Goal: Task Accomplishment & Management: Manage account settings

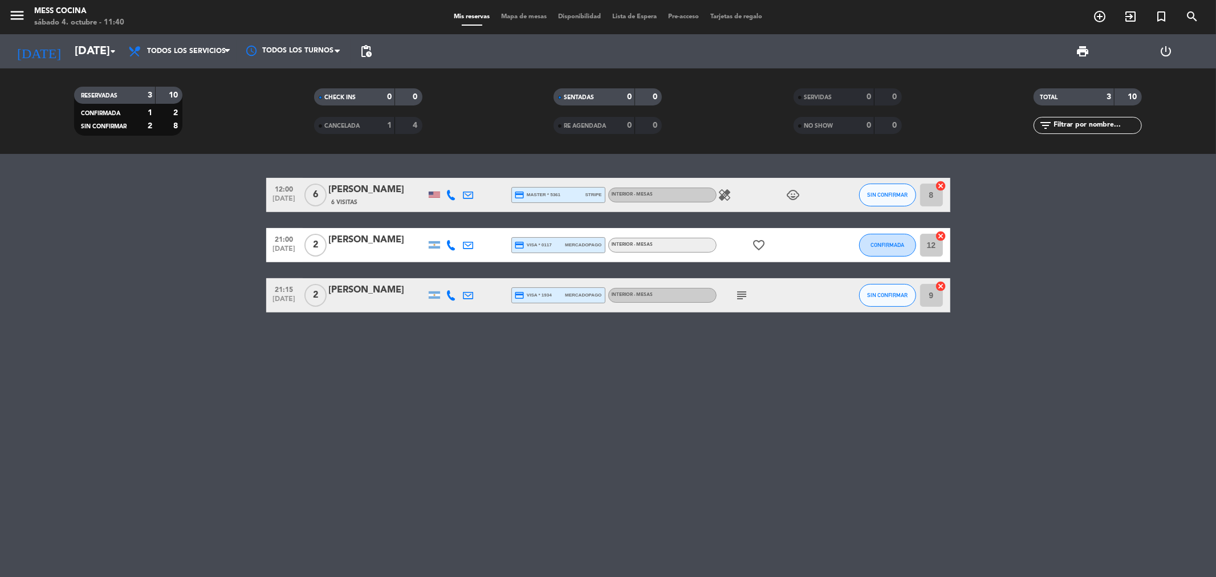
drag, startPoint x: 92, startPoint y: 258, endPoint x: 573, endPoint y: 375, distance: 495.2
click at [573, 375] on div "12:00 [DATE] 6 Mica [PERSON_NAME] 6 Visitas credit_card master * 5361 stripe IN…" at bounding box center [608, 365] width 1216 height 423
click at [725, 193] on icon "healing" at bounding box center [725, 195] width 14 height 14
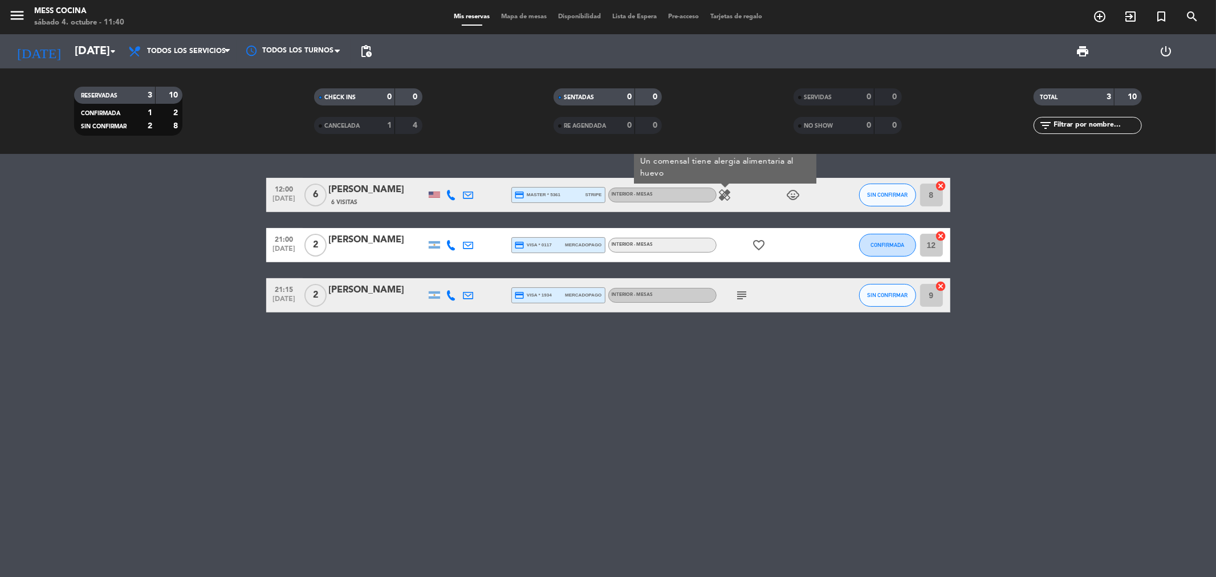
click at [725, 193] on icon "healing" at bounding box center [725, 195] width 14 height 14
drag, startPoint x: 164, startPoint y: 204, endPoint x: 665, endPoint y: 364, distance: 526.2
click at [665, 364] on div "12:00 [DATE] 6 Mica [PERSON_NAME] 6 Visitas credit_card master * 5361 stripe IN…" at bounding box center [608, 365] width 1216 height 423
drag, startPoint x: 665, startPoint y: 364, endPoint x: 139, endPoint y: 213, distance: 548.1
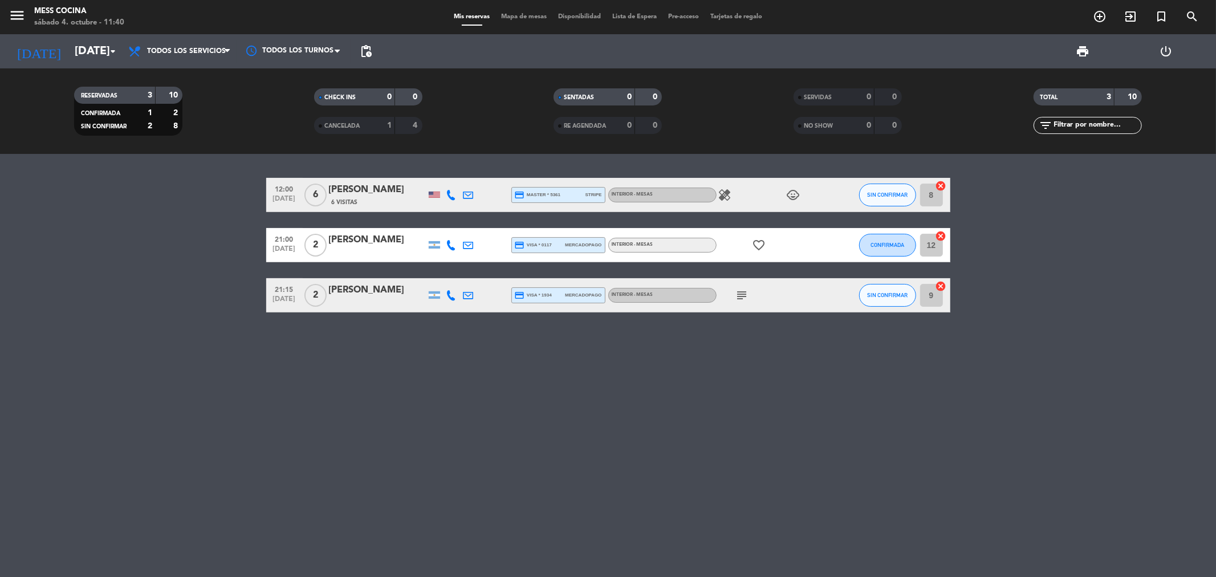
click at [139, 213] on div "12:00 [DATE] 6 Mica [PERSON_NAME] 6 Visitas credit_card master * 5361 stripe IN…" at bounding box center [608, 365] width 1216 height 423
click at [139, 213] on bookings-row "12:00 [DATE] 6 Mica [PERSON_NAME] 6 Visitas credit_card master * 5361 stripe IN…" at bounding box center [608, 245] width 1216 height 135
drag, startPoint x: 139, startPoint y: 213, endPoint x: 596, endPoint y: 372, distance: 484.2
click at [596, 372] on div "12:00 [DATE] 6 Mica [PERSON_NAME] 6 Visitas credit_card master * 5361 stripe IN…" at bounding box center [608, 365] width 1216 height 423
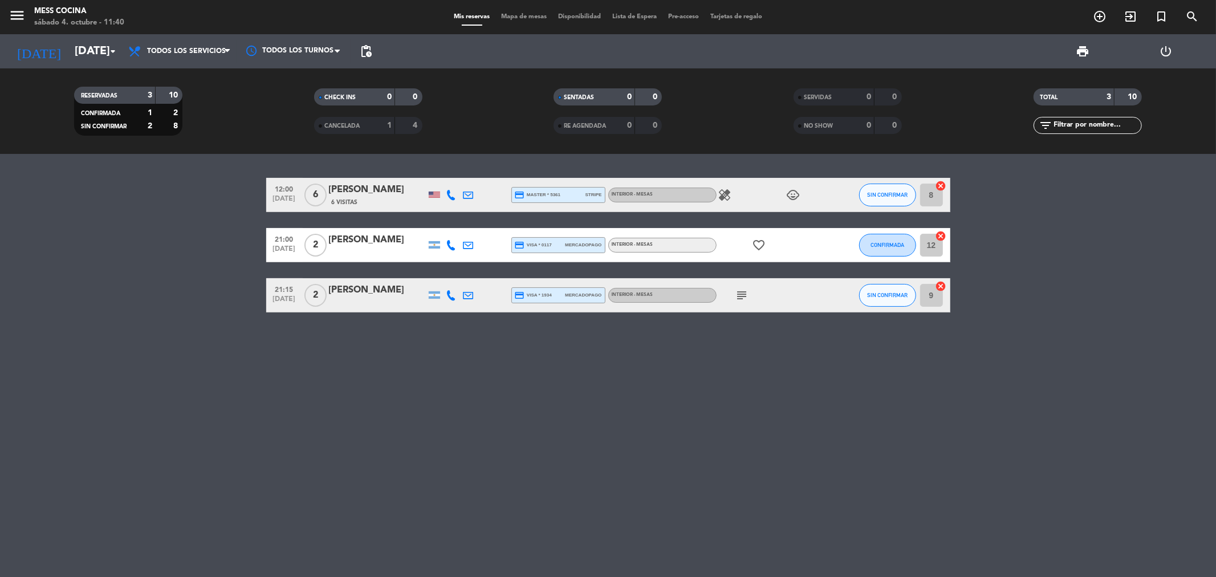
click at [797, 193] on icon "child_care" at bounding box center [794, 195] width 14 height 14
click at [197, 37] on div "Todos los servicios Brunch Almuerzo Cena Todos los servicios Todos los servicio…" at bounding box center [180, 51] width 114 height 34
click at [184, 59] on span "Todos los servicios" at bounding box center [180, 51] width 114 height 25
click at [729, 198] on icon "healing" at bounding box center [725, 195] width 14 height 14
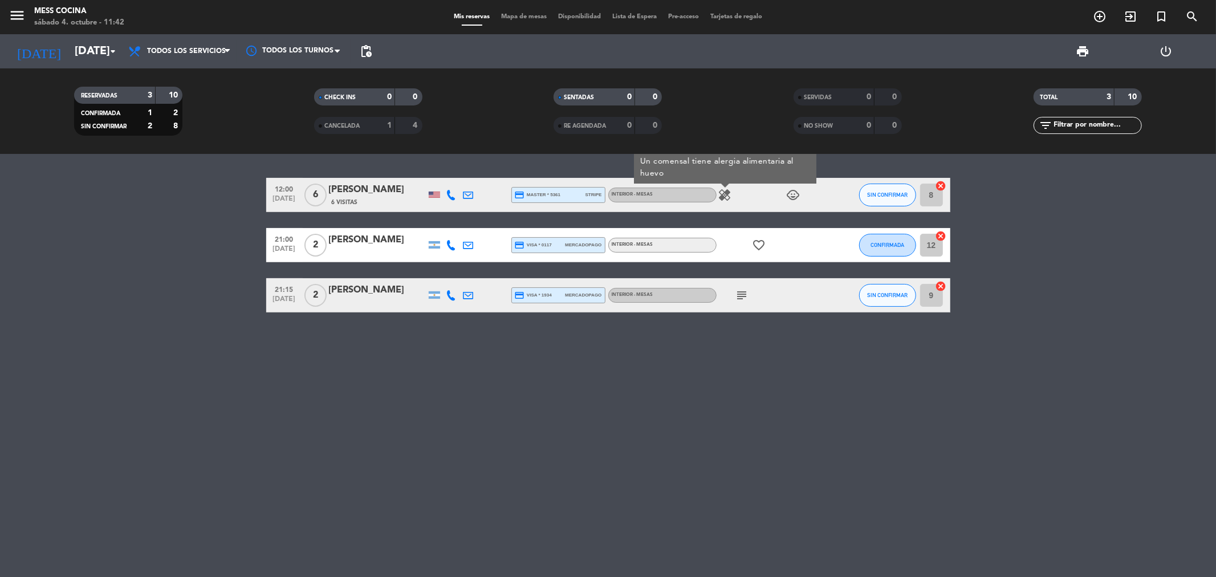
click at [740, 300] on icon "subject" at bounding box center [743, 296] width 14 height 14
click at [740, 294] on icon "subject" at bounding box center [743, 296] width 14 height 14
click at [754, 247] on icon "favorite_border" at bounding box center [760, 245] width 14 height 14
click at [726, 301] on div "subject" at bounding box center [768, 295] width 103 height 34
click at [734, 301] on span "subject" at bounding box center [742, 296] width 17 height 14
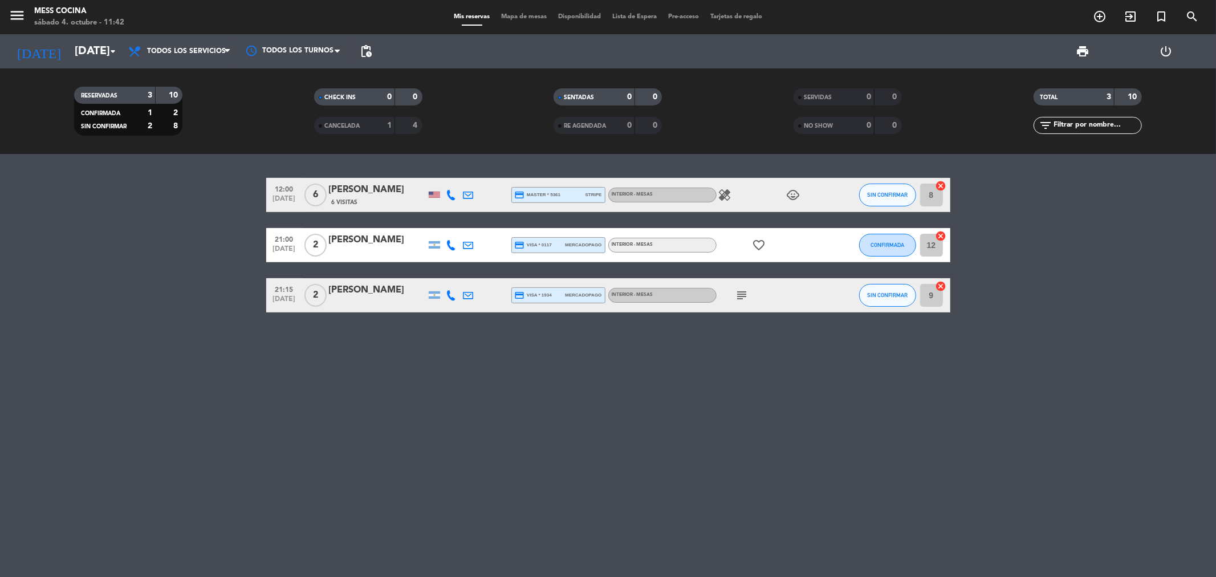
click at [797, 198] on icon "child_care" at bounding box center [794, 195] width 14 height 14
click at [797, 197] on icon "child_care" at bounding box center [794, 195] width 14 height 14
click at [741, 301] on icon "subject" at bounding box center [743, 296] width 14 height 14
click at [852, 368] on div "12:00 [DATE] 6 Mica [PERSON_NAME] 6 Visitas credit_card master * 5361 stripe IN…" at bounding box center [608, 365] width 1216 height 423
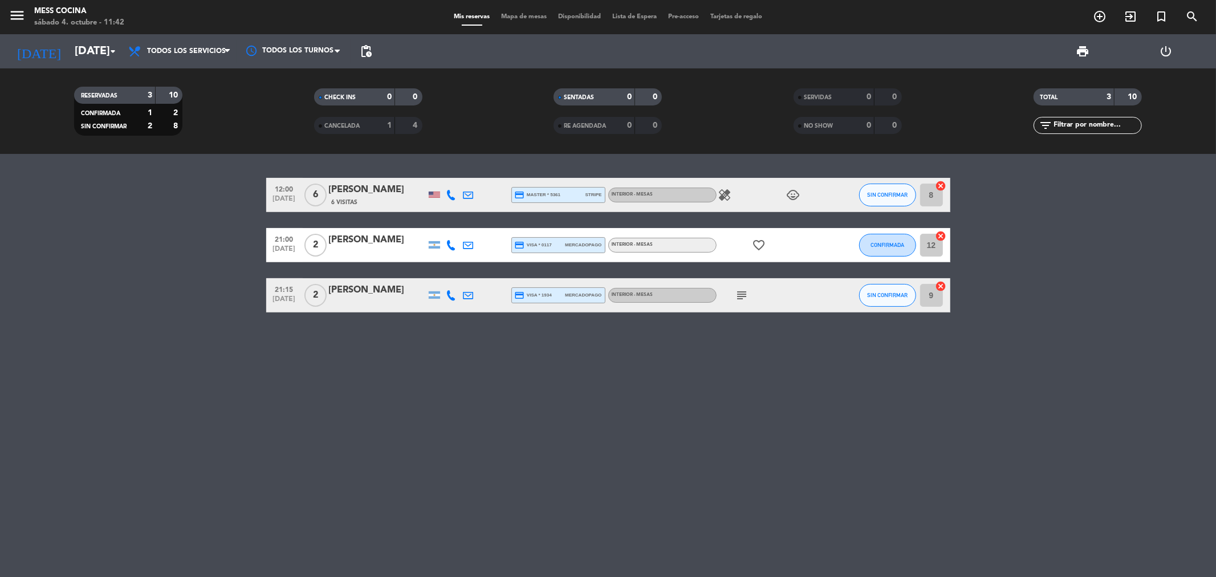
click at [725, 202] on div "healing child_care" at bounding box center [768, 195] width 103 height 34
click at [725, 196] on icon "healing" at bounding box center [725, 195] width 14 height 14
click at [762, 242] on icon "favorite_border" at bounding box center [760, 245] width 14 height 14
click at [736, 294] on icon "subject" at bounding box center [743, 296] width 14 height 14
click at [434, 192] on div at bounding box center [434, 195] width 11 height 6
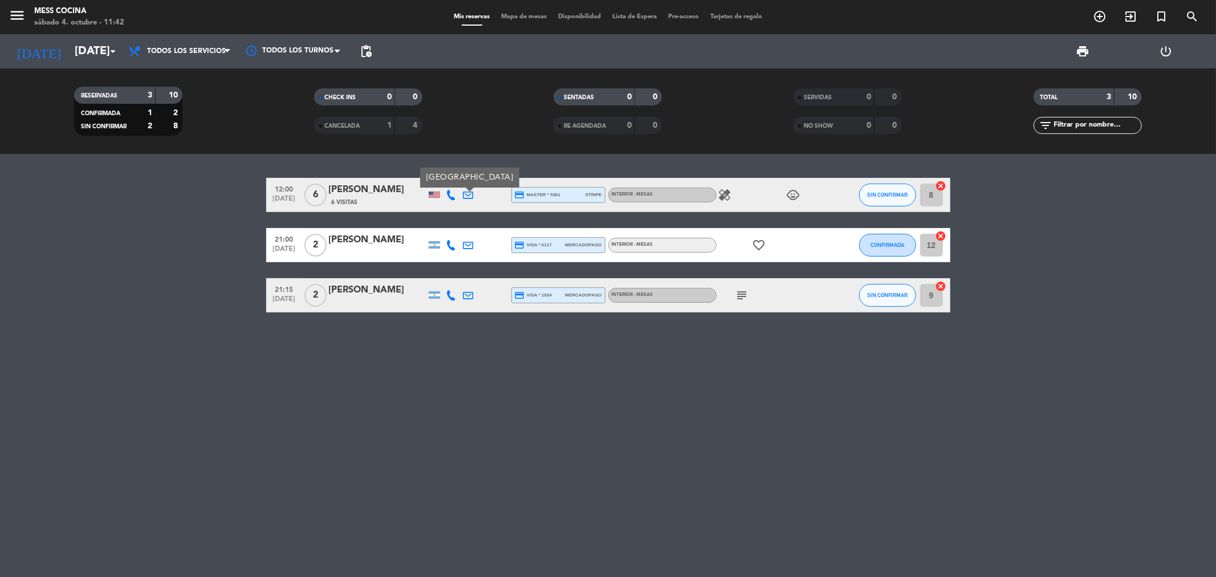
click at [434, 192] on div at bounding box center [434, 195] width 11 height 6
click at [436, 192] on div at bounding box center [434, 195] width 11 height 6
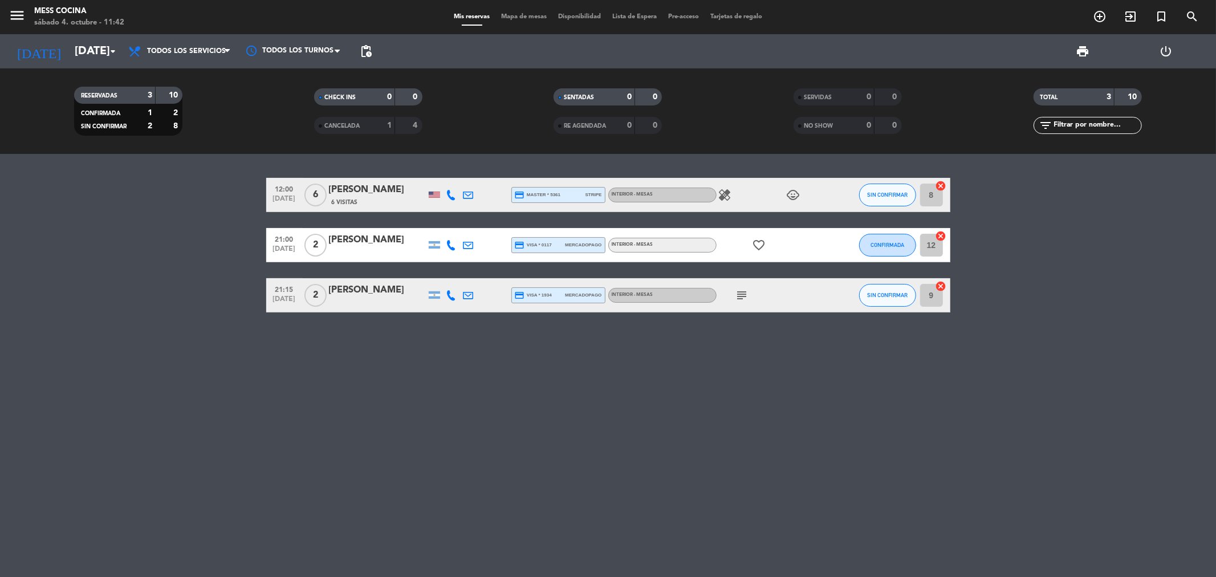
click at [436, 192] on div at bounding box center [434, 195] width 11 height 6
click at [892, 412] on div "12:00 [DATE] 6 Mica [PERSON_NAME] 6 Visitas credit_card master * 5361 stripe IN…" at bounding box center [608, 365] width 1216 height 423
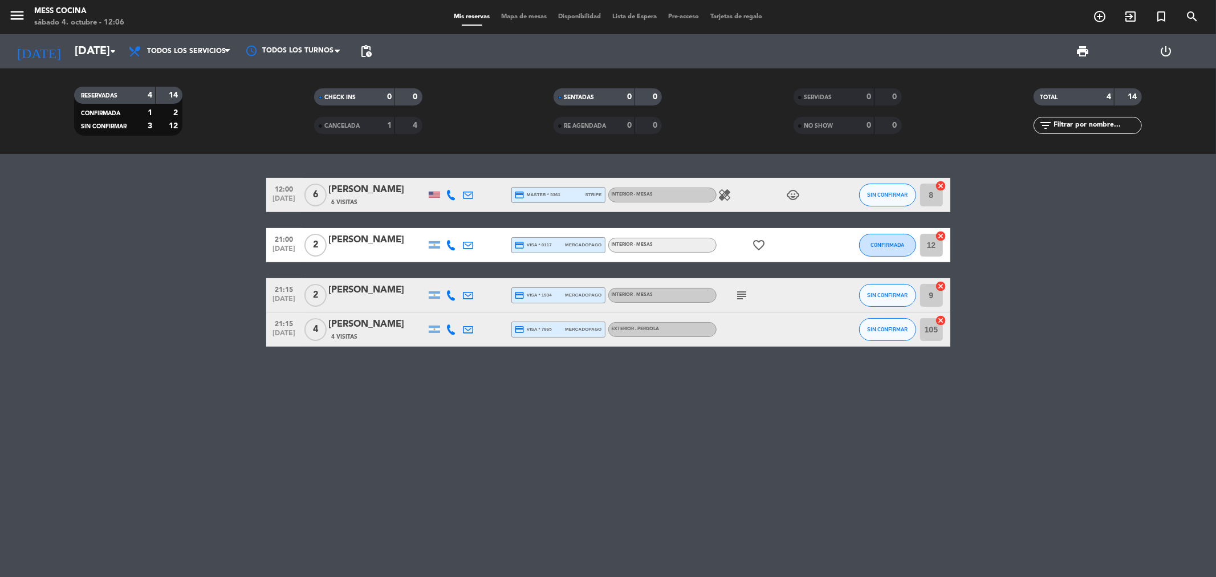
click at [105, 344] on bookings-row "12:00 [DATE] 6 Mica [PERSON_NAME] 6 Visitas credit_card master * 5361 stripe IN…" at bounding box center [608, 262] width 1216 height 169
drag, startPoint x: 109, startPoint y: 274, endPoint x: 636, endPoint y: 376, distance: 536.2
click at [636, 376] on div "12:00 [DATE] 6 Mica [PERSON_NAME] 6 Visitas credit_card master * 5361 stripe IN…" at bounding box center [608, 365] width 1216 height 423
drag, startPoint x: 636, startPoint y: 376, endPoint x: 129, endPoint y: 212, distance: 532.5
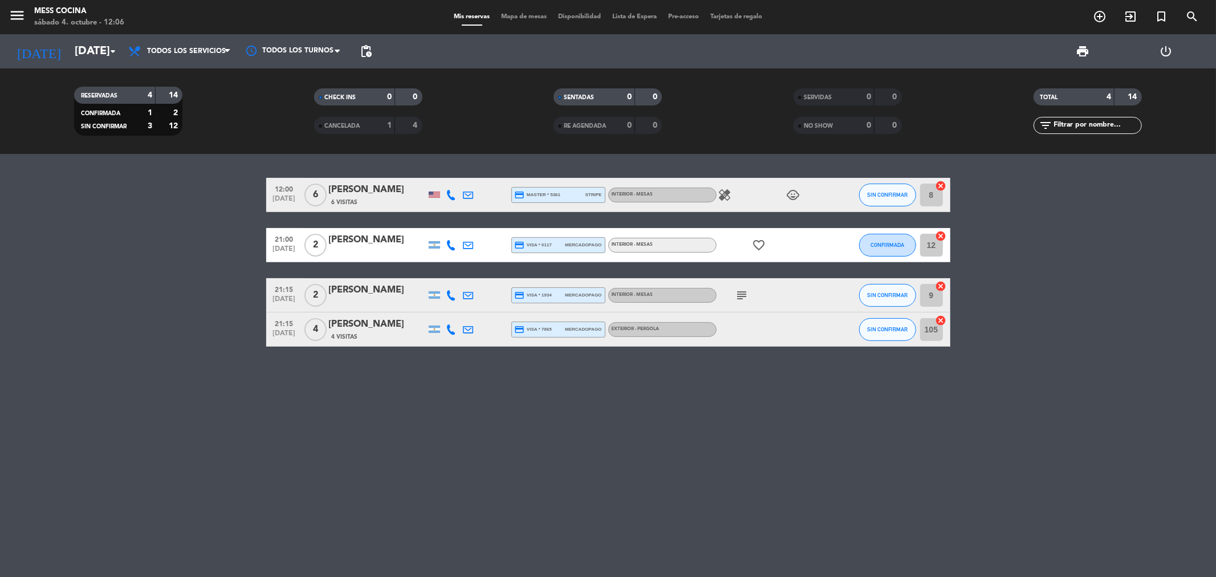
click at [129, 212] on div "12:00 [DATE] 6 Mica [PERSON_NAME] 6 Visitas credit_card master * 5361 stripe IN…" at bounding box center [608, 365] width 1216 height 423
click at [129, 212] on bookings-row "12:00 [DATE] 6 Mica [PERSON_NAME] 6 Visitas credit_card master * 5361 stripe IN…" at bounding box center [608, 262] width 1216 height 169
drag, startPoint x: 129, startPoint y: 212, endPoint x: 619, endPoint y: 454, distance: 546.0
click at [619, 454] on div "12:00 [DATE] 6 Mica [PERSON_NAME] 6 Visitas credit_card master * 5361 stripe IN…" at bounding box center [608, 365] width 1216 height 423
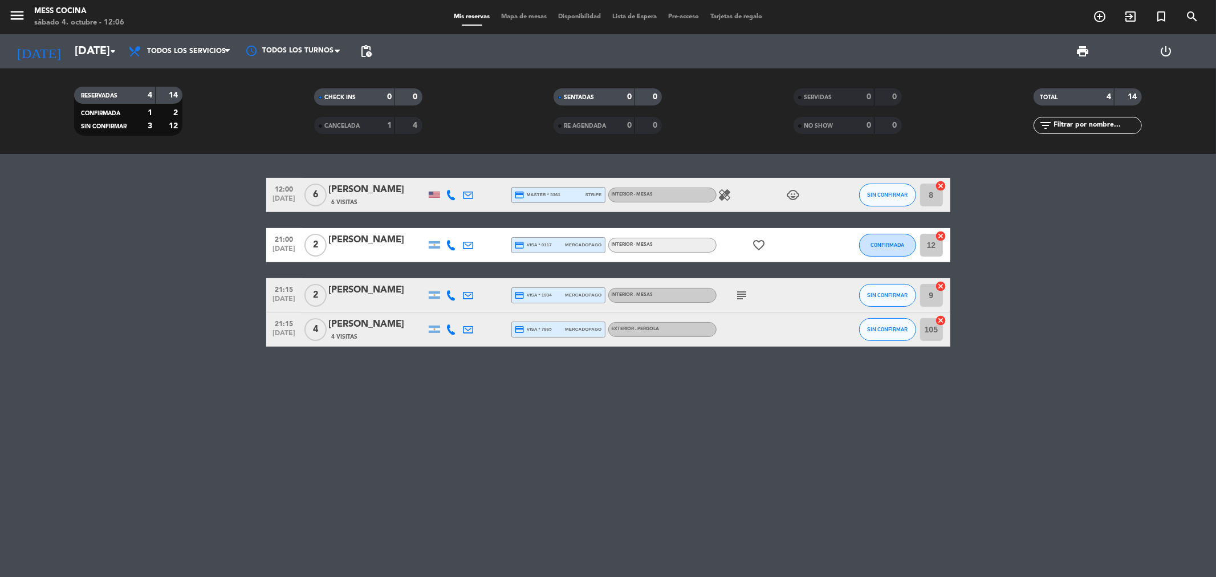
drag, startPoint x: 306, startPoint y: 283, endPoint x: 189, endPoint y: 229, distance: 128.6
click at [189, 229] on div "12:00 [DATE] 6 Mica [PERSON_NAME] 6 Visitas credit_card master * 5361 stripe IN…" at bounding box center [608, 365] width 1216 height 423
click at [185, 226] on bookings-row "12:00 [DATE] 6 Mica [PERSON_NAME] 6 Visitas credit_card master * 5361 stripe IN…" at bounding box center [608, 262] width 1216 height 169
drag, startPoint x: 185, startPoint y: 226, endPoint x: 627, endPoint y: 429, distance: 486.3
click at [627, 429] on div "12:00 [DATE] 6 Mica [PERSON_NAME] 6 Visitas credit_card master * 5361 stripe IN…" at bounding box center [608, 365] width 1216 height 423
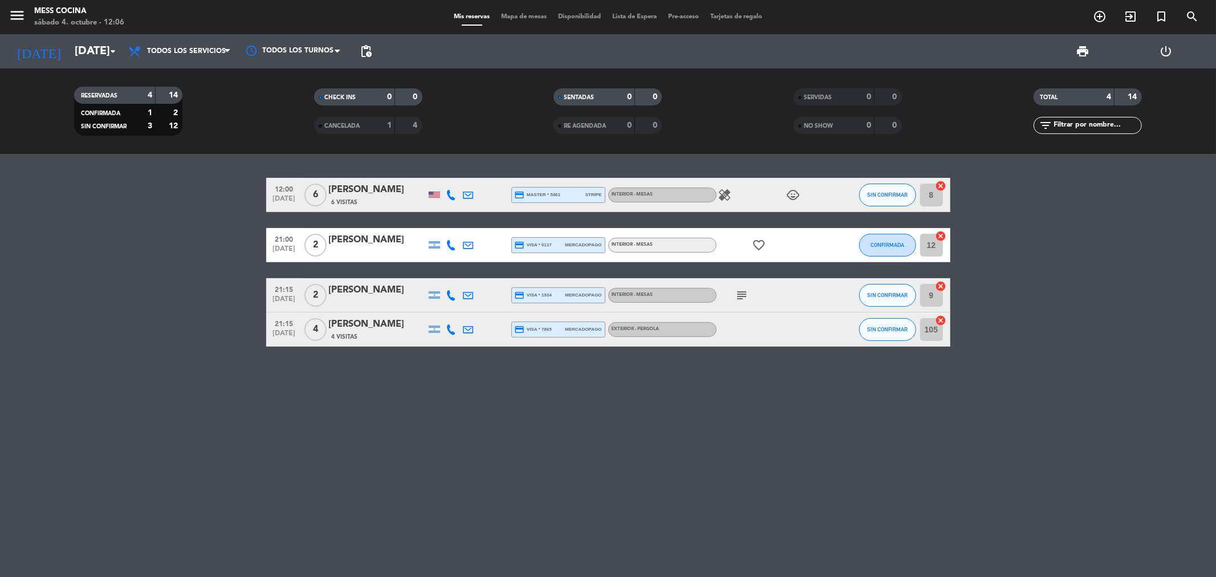
click at [627, 429] on div "12:00 [DATE] 6 Mica [PERSON_NAME] 6 Visitas credit_card master * 5361 stripe IN…" at bounding box center [608, 365] width 1216 height 423
click at [184, 59] on span "Todos los servicios" at bounding box center [180, 51] width 114 height 25
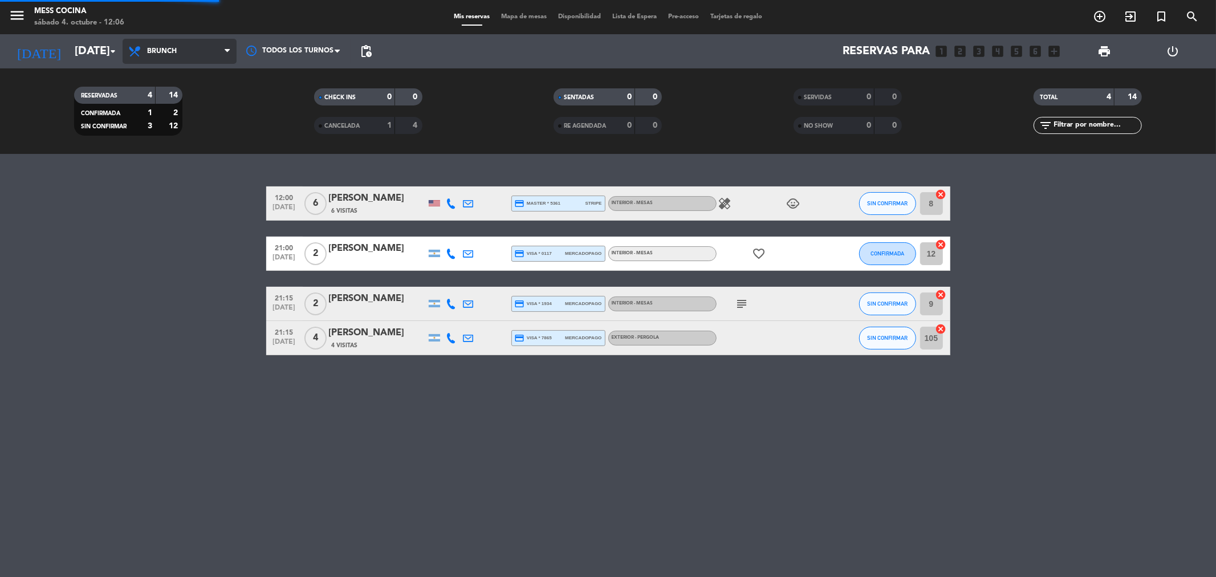
click at [194, 101] on div "menu Mess Cocina [DATE] 4. octubre - 12:06 Mis reservas Mapa de mesas Disponibi…" at bounding box center [608, 77] width 1216 height 154
click at [208, 52] on span "Brunch" at bounding box center [180, 51] width 114 height 25
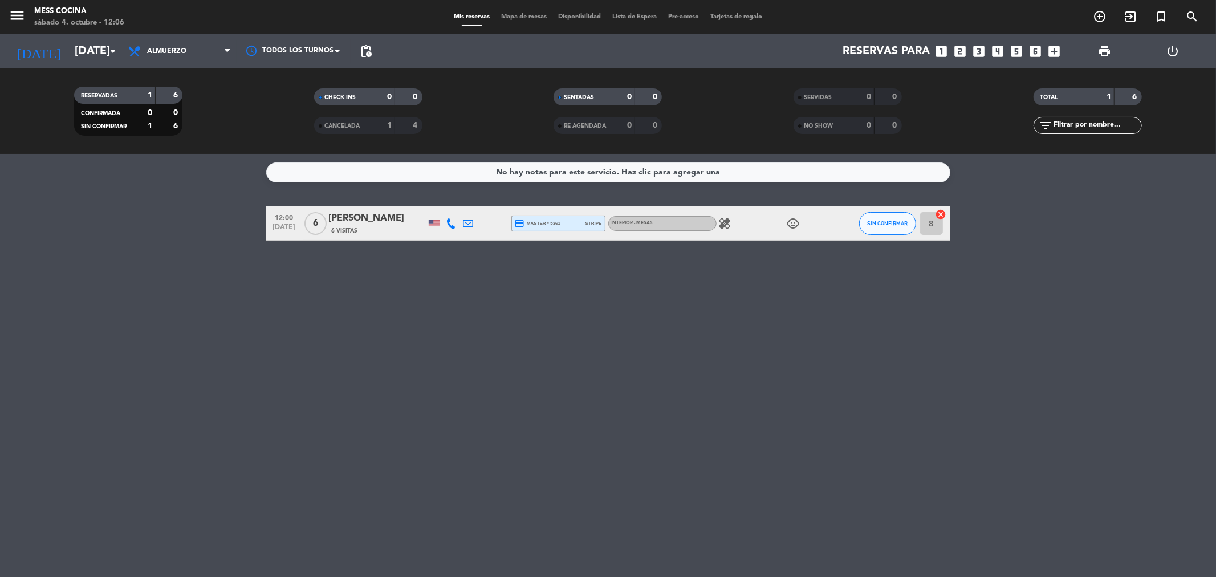
drag, startPoint x: 0, startPoint y: 235, endPoint x: 1015, endPoint y: 426, distance: 1032.8
click at [1015, 426] on div "No hay notas para este servicio. Haz clic para agregar una 12:00 [DATE] 6 Mica …" at bounding box center [608, 365] width 1216 height 423
click at [903, 218] on button "SIN CONFIRMAR" at bounding box center [887, 223] width 57 height 23
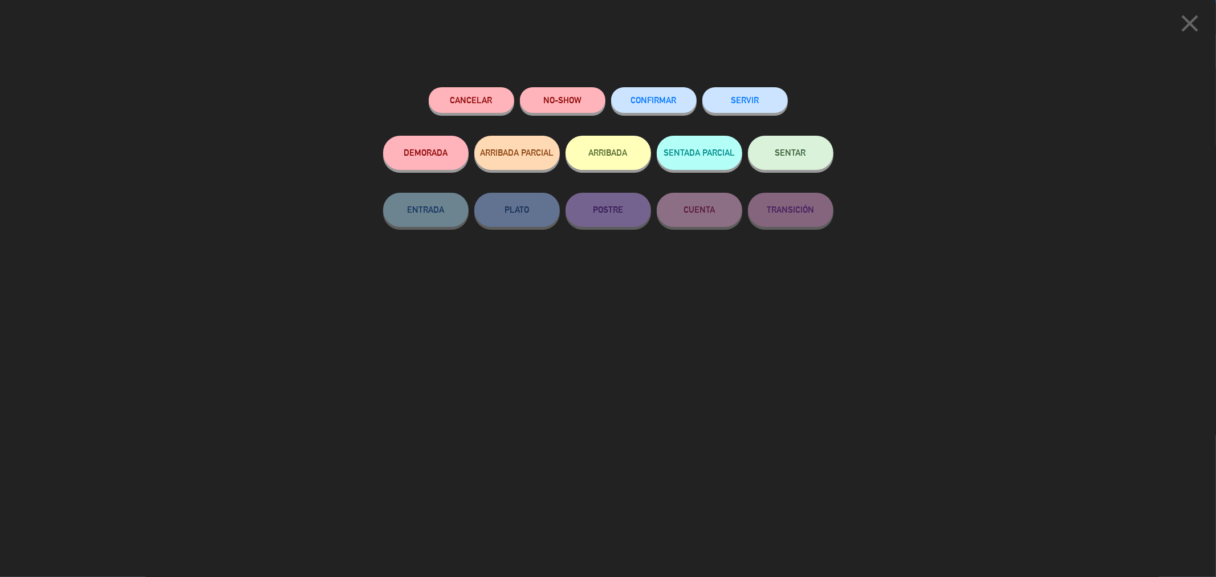
click at [808, 155] on button "SENTAR" at bounding box center [791, 153] width 86 height 34
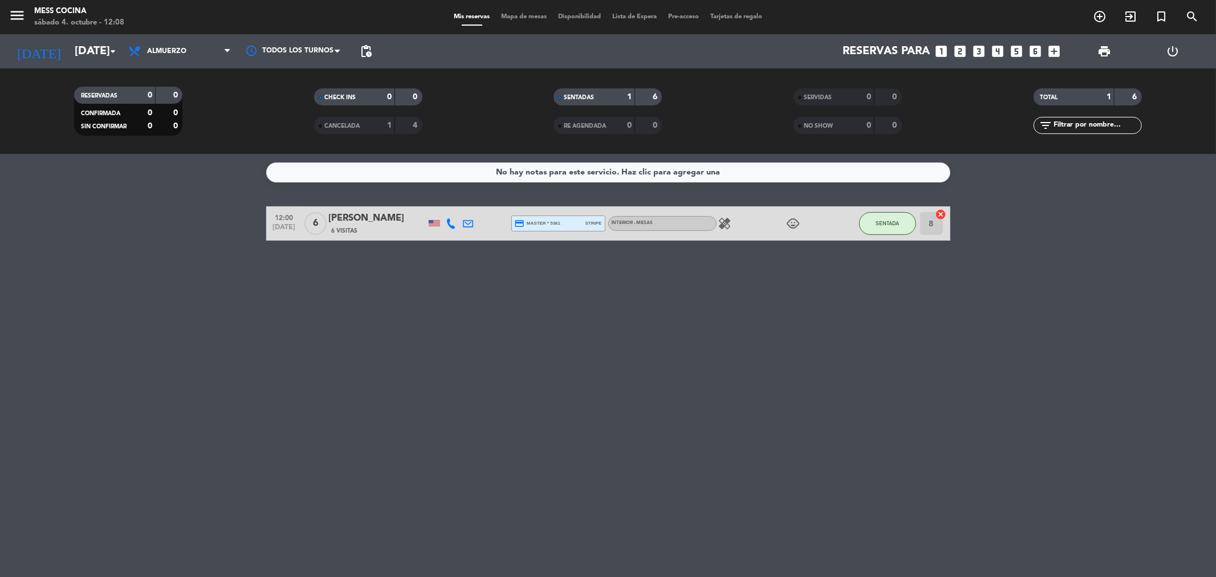
drag, startPoint x: 200, startPoint y: 190, endPoint x: 725, endPoint y: 306, distance: 537.9
click at [725, 306] on div "No hay notas para este servicio. Haz clic para agregar una 12:00 [DATE] 6 Mica …" at bounding box center [608, 365] width 1216 height 423
drag, startPoint x: 725, startPoint y: 306, endPoint x: 151, endPoint y: 190, distance: 586.4
click at [151, 190] on div "No hay notas para este servicio. Haz clic para agregar una 12:00 [DATE] 6 Mica …" at bounding box center [608, 365] width 1216 height 423
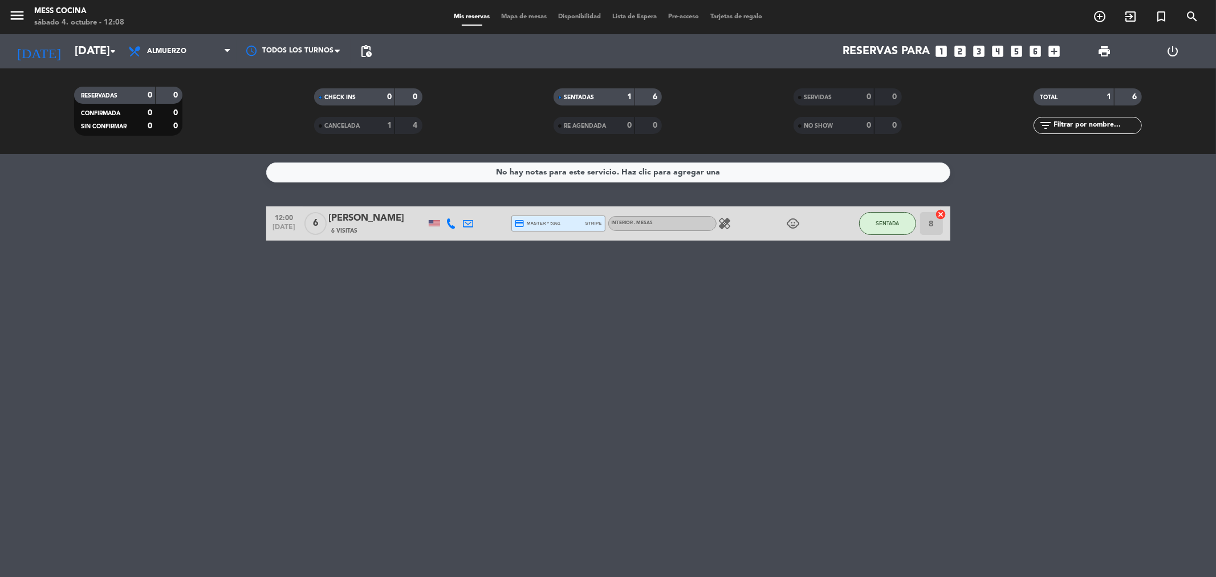
drag, startPoint x: 151, startPoint y: 190, endPoint x: 630, endPoint y: 362, distance: 509.3
click at [630, 362] on div "No hay notas para este servicio. Haz clic para agregar una 12:00 [DATE] 6 Mica …" at bounding box center [608, 365] width 1216 height 423
click at [398, 124] on div "4" at bounding box center [409, 125] width 22 height 13
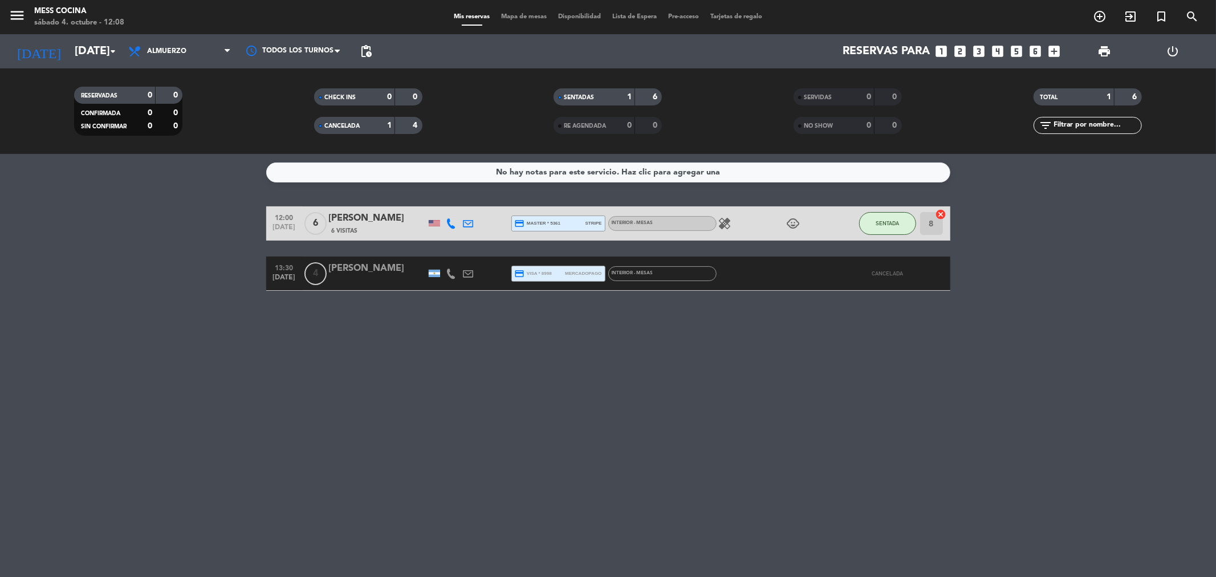
click at [369, 270] on div "[PERSON_NAME]" at bounding box center [377, 268] width 97 height 15
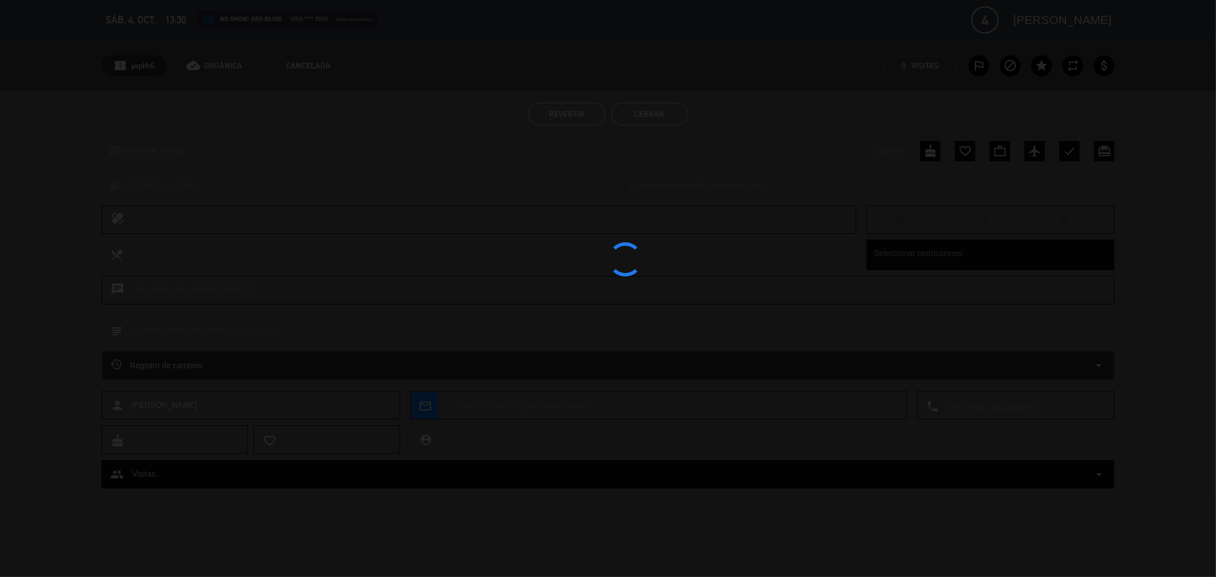
click at [299, 369] on div "Registro de cambios arrow_drop_down" at bounding box center [609, 366] width 996 height 14
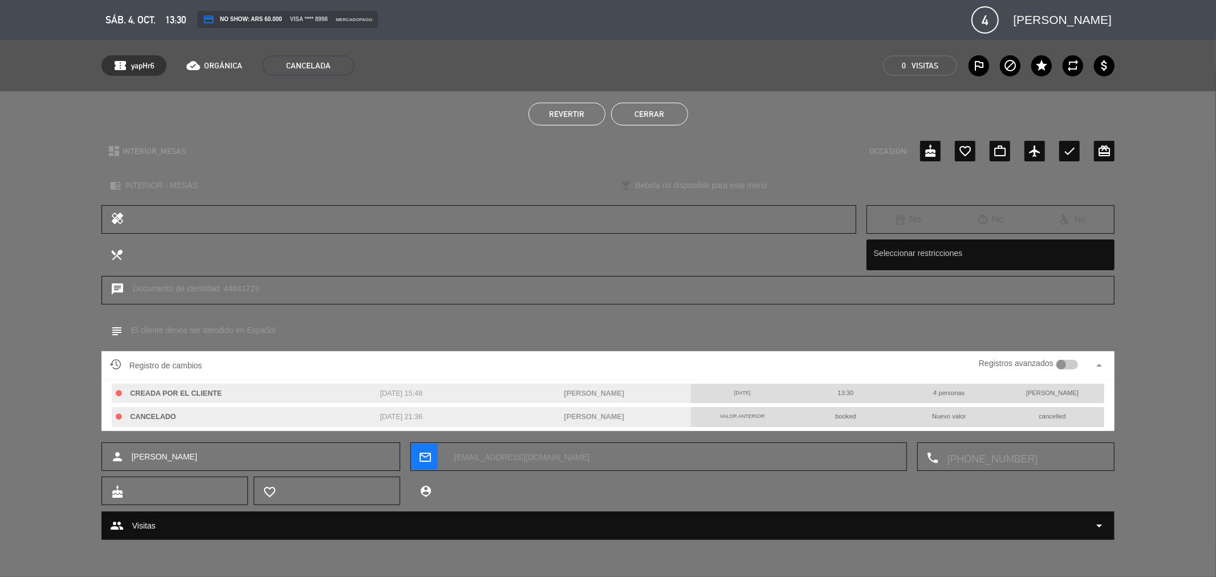
click at [299, 369] on div "Registro de cambios Registros avanzados arrow_drop_up" at bounding box center [608, 365] width 997 height 17
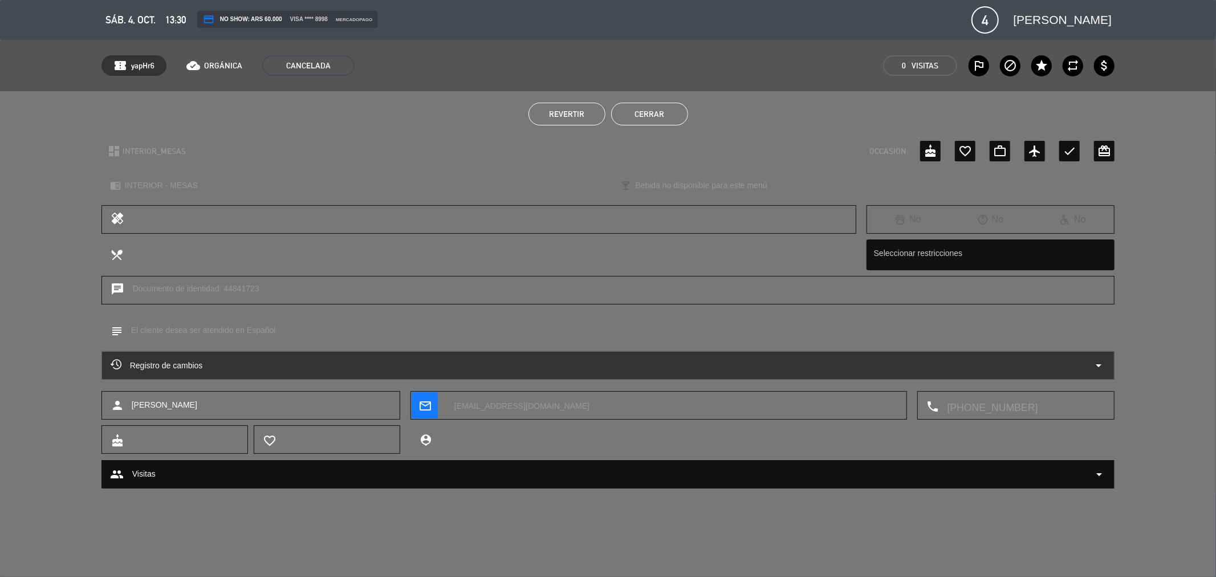
click at [643, 112] on button "Cerrar" at bounding box center [649, 114] width 77 height 23
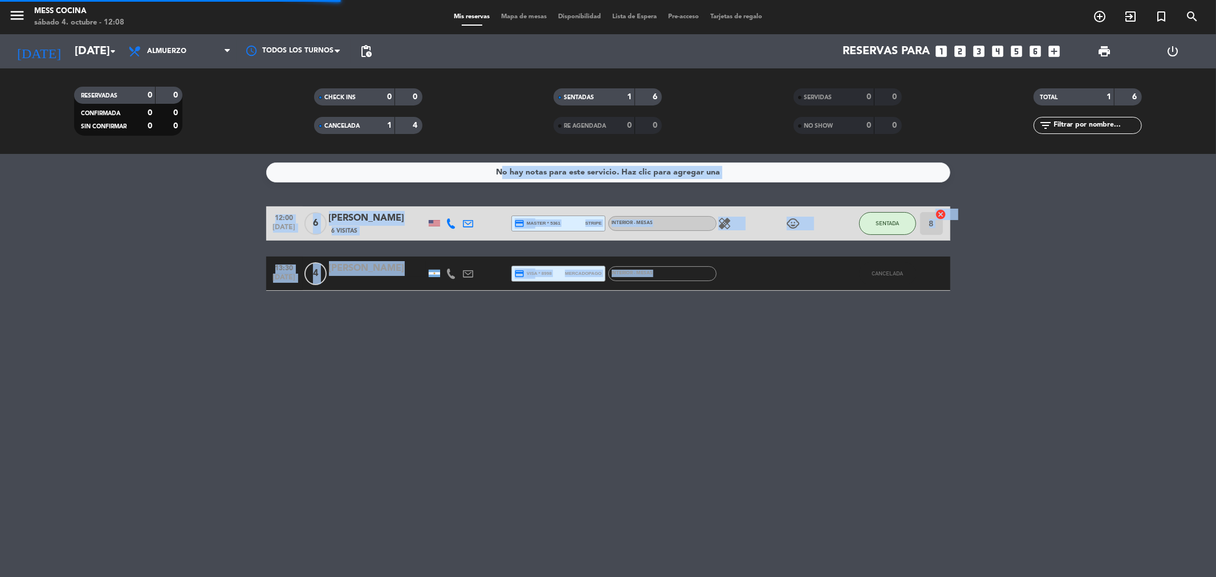
drag, startPoint x: 78, startPoint y: 212, endPoint x: 786, endPoint y: 486, distance: 759.6
click at [786, 486] on div "No hay notas para este servicio. Haz clic para agregar una 12:00 [DATE] 6 Mica …" at bounding box center [608, 365] width 1216 height 423
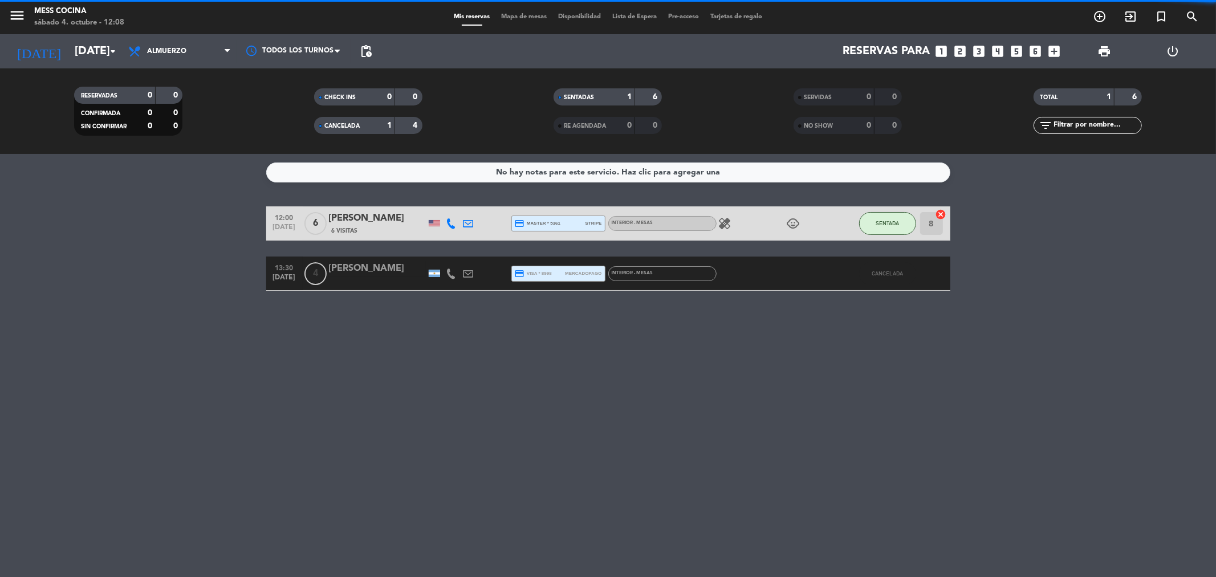
click at [786, 486] on div "No hay notas para este servicio. Haz clic para agregar una 12:00 [DATE] 6 Mica …" at bounding box center [608, 365] width 1216 height 423
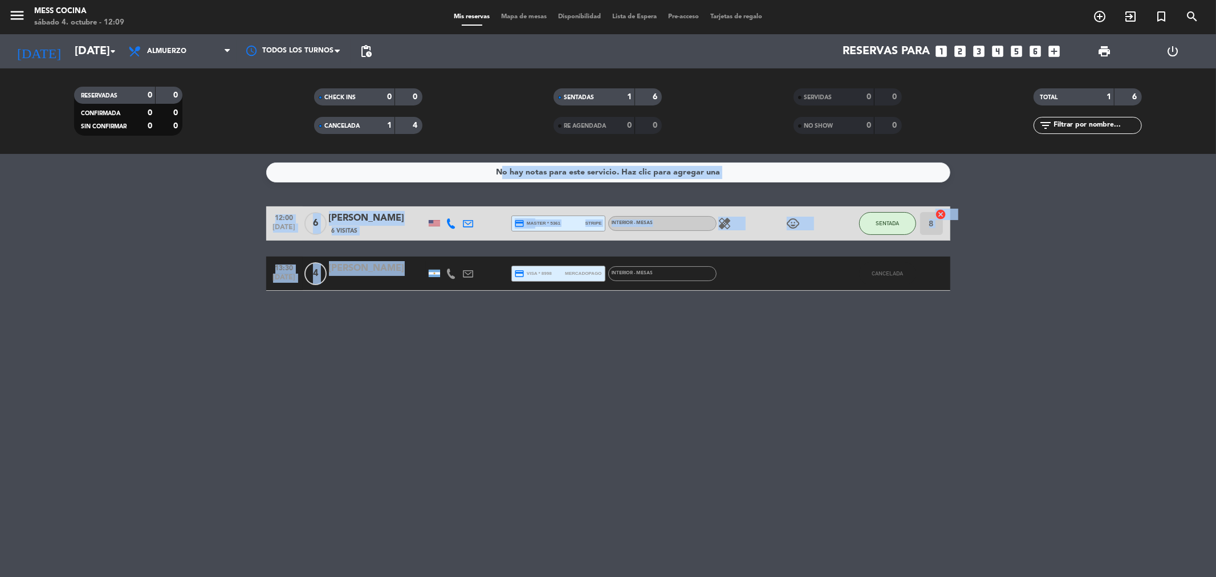
drag, startPoint x: 124, startPoint y: 224, endPoint x: 375, endPoint y: 287, distance: 259.3
click at [375, 287] on bookings-row "12:00 [DATE] 6 Mica [PERSON_NAME] 6 Visitas credit_card master * 5361 stripe IN…" at bounding box center [608, 248] width 1216 height 84
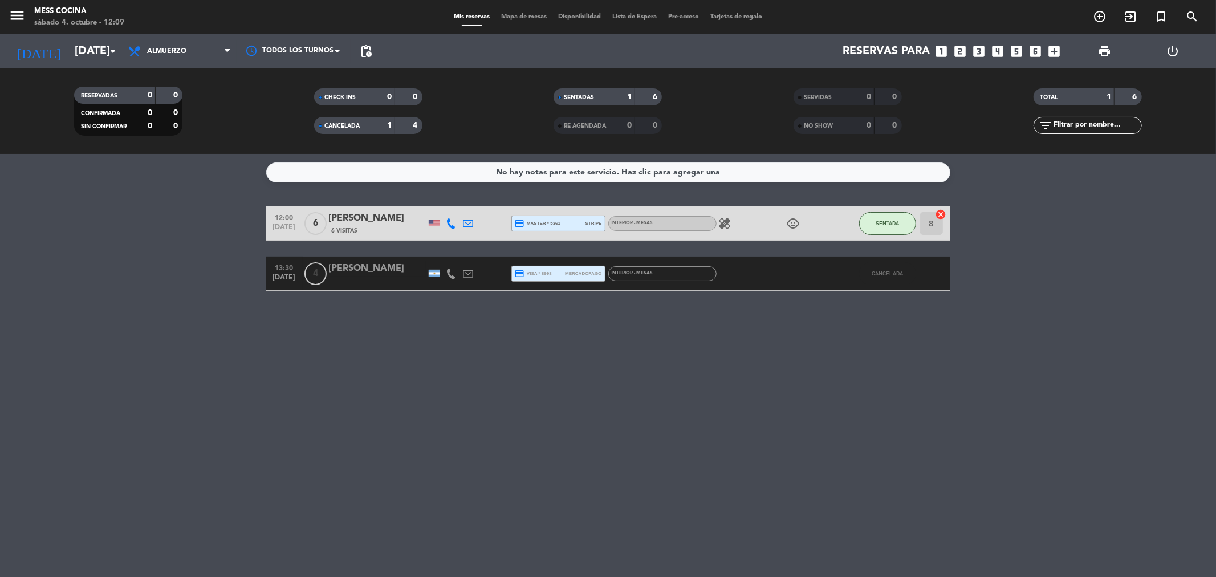
click at [362, 124] on div "CANCELADA" at bounding box center [343, 125] width 52 height 13
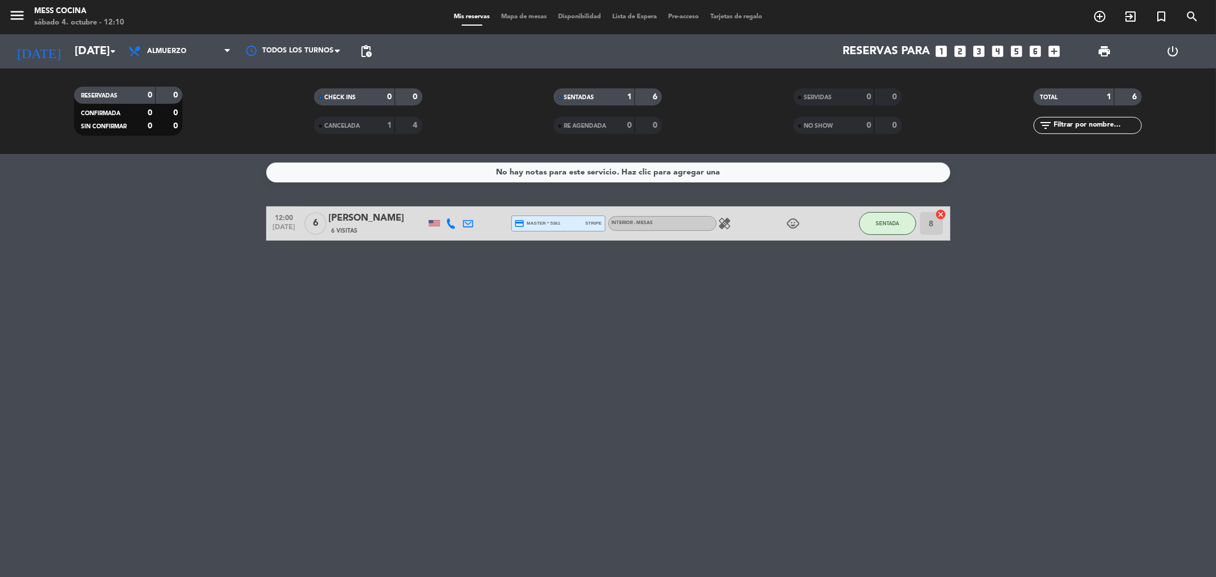
drag, startPoint x: 588, startPoint y: 304, endPoint x: 675, endPoint y: 322, distance: 89.0
click at [675, 322] on div "No hay notas para este servicio. Haz clic para agregar una 12:00 [DATE] 6 Mica …" at bounding box center [608, 365] width 1216 height 423
click at [206, 248] on div "No hay notas para este servicio. Haz clic para agregar una 12:00 [DATE] 6 Mica …" at bounding box center [608, 365] width 1216 height 423
drag, startPoint x: 206, startPoint y: 248, endPoint x: 509, endPoint y: 315, distance: 309.6
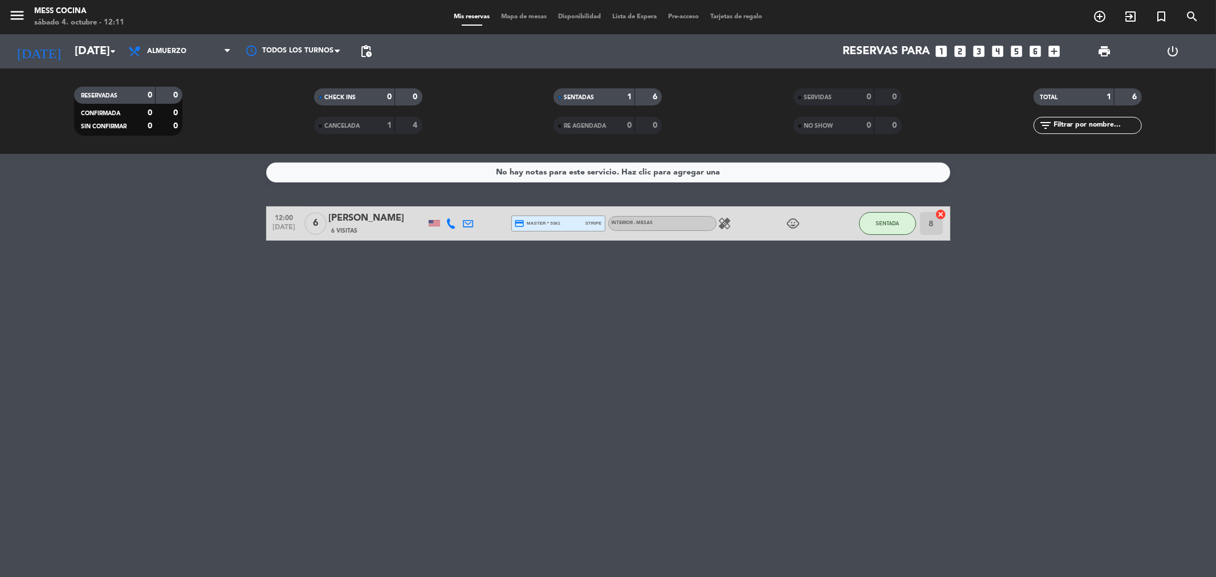
click at [509, 315] on div "No hay notas para este servicio. Haz clic para agregar una 12:00 [DATE] 6 Mica …" at bounding box center [608, 365] width 1216 height 423
drag, startPoint x: 509, startPoint y: 315, endPoint x: 144, endPoint y: 185, distance: 386.9
click at [144, 185] on div "No hay notas para este servicio. Haz clic para agregar una 12:00 [DATE] 6 Mica …" at bounding box center [608, 365] width 1216 height 423
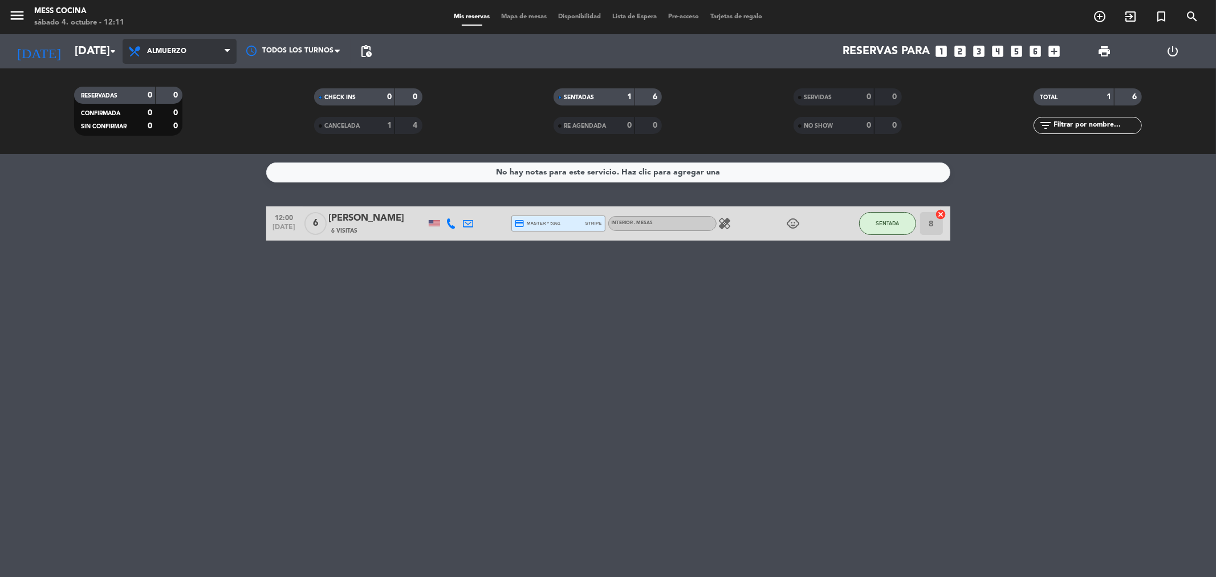
click at [207, 60] on span "Almuerzo" at bounding box center [180, 51] width 114 height 25
click at [186, 151] on div "menu Mess Cocina [DATE] 4. octubre - 12:11 Mis reservas Mapa de mesas Disponibi…" at bounding box center [608, 77] width 1216 height 154
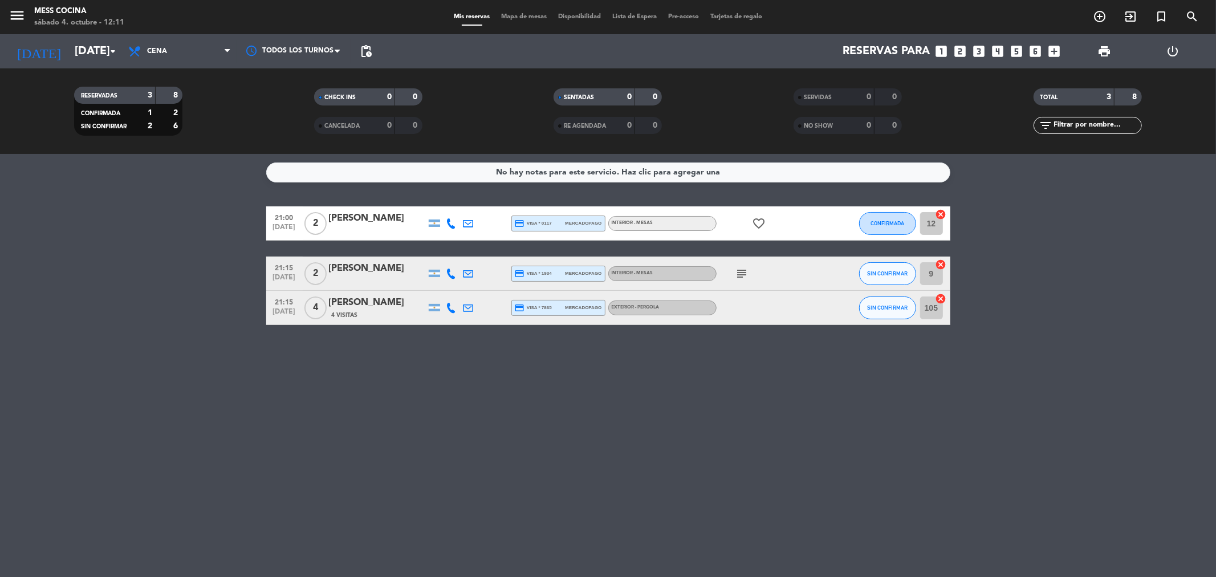
drag, startPoint x: 189, startPoint y: 197, endPoint x: 529, endPoint y: 409, distance: 400.3
click at [529, 409] on div "No hay notas para este servicio. Haz clic para agregar una 21:00 [DATE] 2 [PERS…" at bounding box center [608, 365] width 1216 height 423
drag, startPoint x: 529, startPoint y: 409, endPoint x: 204, endPoint y: 266, distance: 354.9
click at [204, 266] on div "No hay notas para este servicio. Haz clic para agregar una 21:00 [DATE] 2 [PERS…" at bounding box center [608, 365] width 1216 height 423
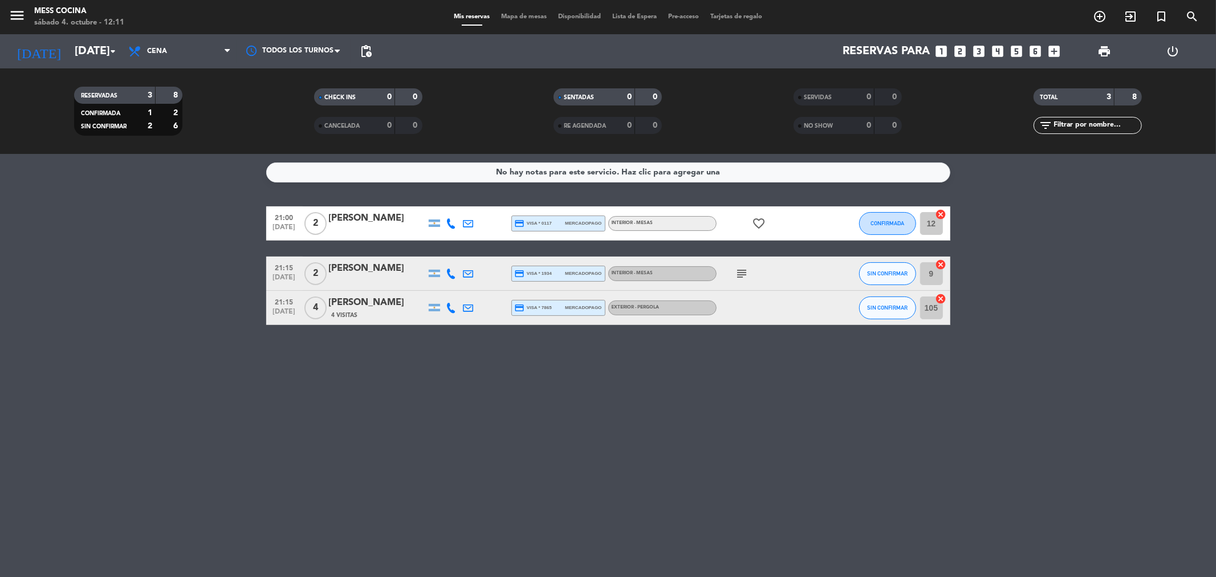
click at [204, 266] on bookings-row "21:00 [DATE] 2 [PERSON_NAME] credit_card visa * 0117 mercadopago INTERIOR - MES…" at bounding box center [608, 265] width 1216 height 119
drag, startPoint x: 204, startPoint y: 266, endPoint x: 434, endPoint y: 343, distance: 242.7
click at [434, 343] on div "No hay notas para este servicio. Haz clic para agregar una 21:00 [DATE] 2 [PERS…" at bounding box center [608, 365] width 1216 height 423
click at [103, 55] on input "[DATE]" at bounding box center [141, 51] width 145 height 25
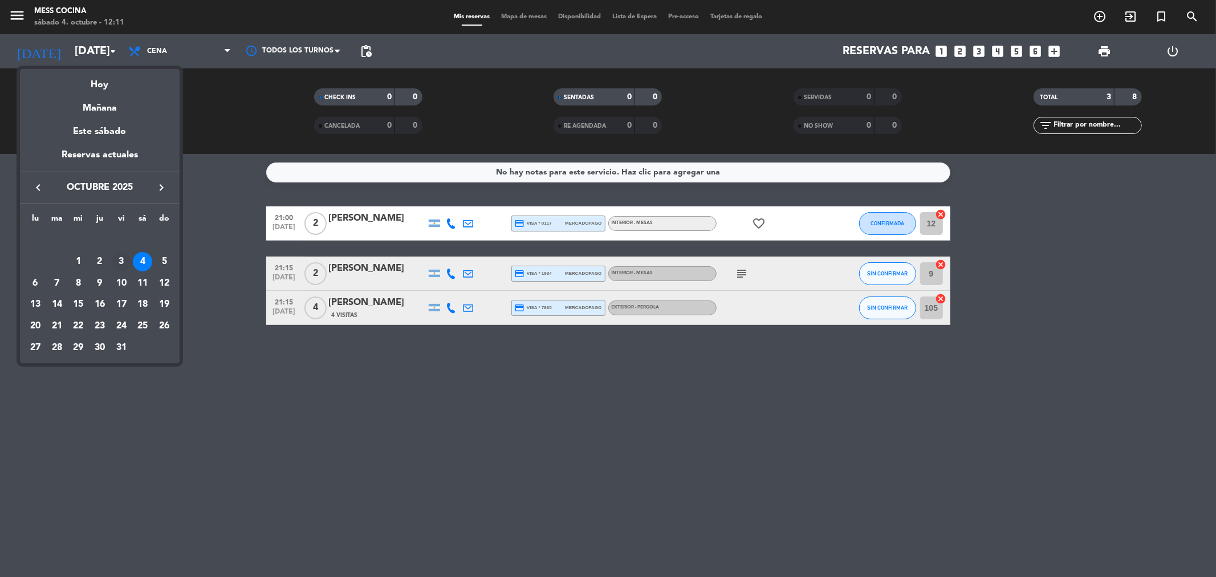
click at [115, 261] on div "3" at bounding box center [121, 261] width 19 height 19
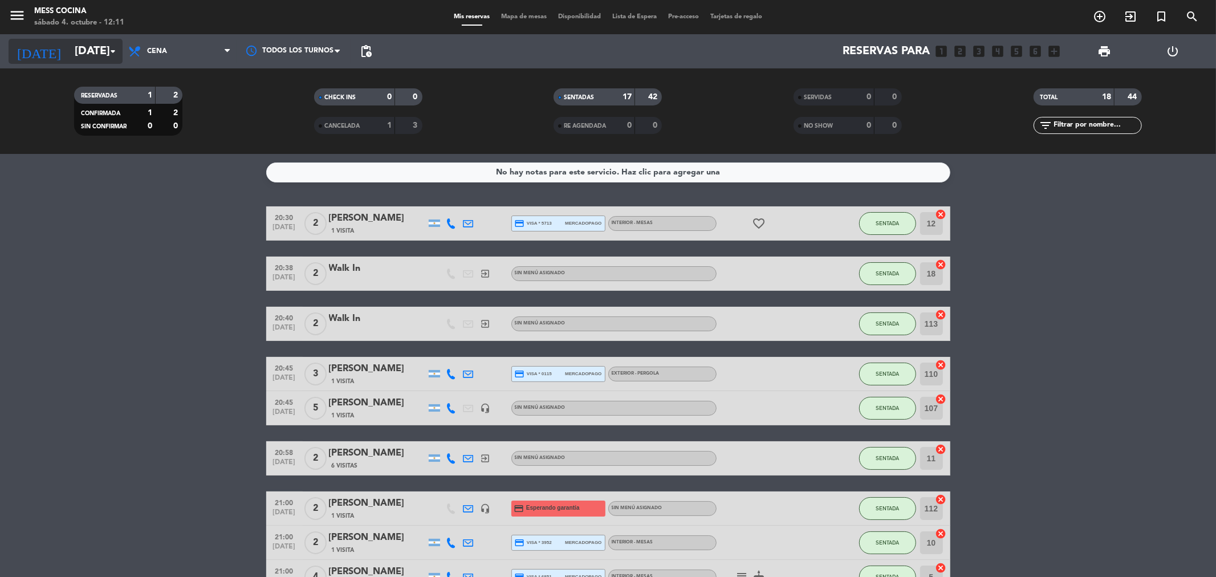
click at [89, 59] on input "[DATE]" at bounding box center [141, 51] width 145 height 25
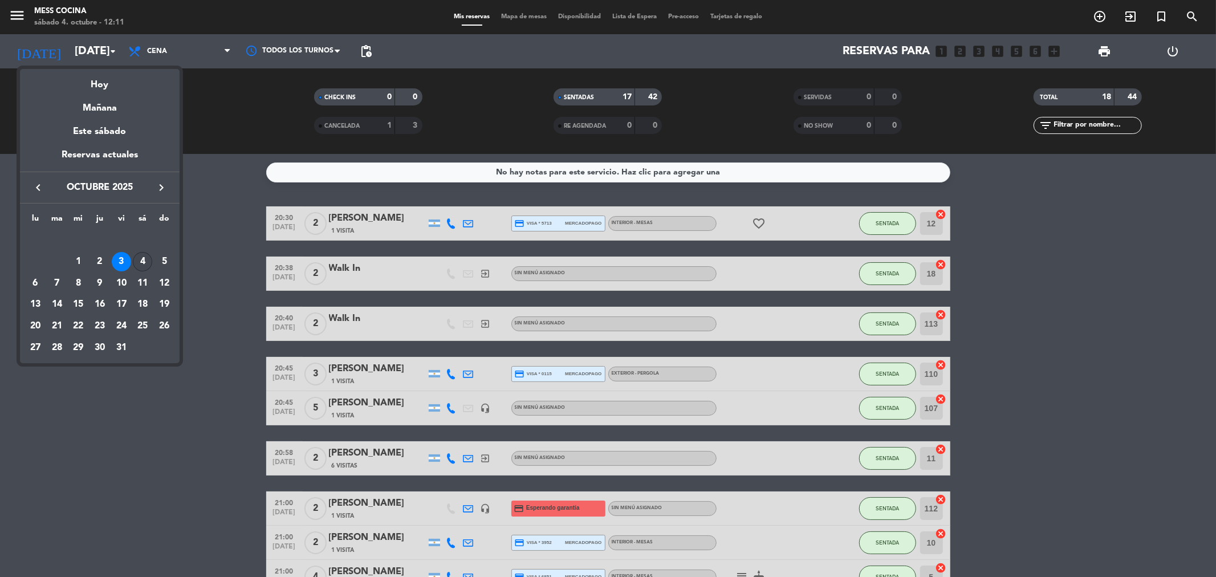
click at [137, 263] on div "4" at bounding box center [142, 261] width 19 height 19
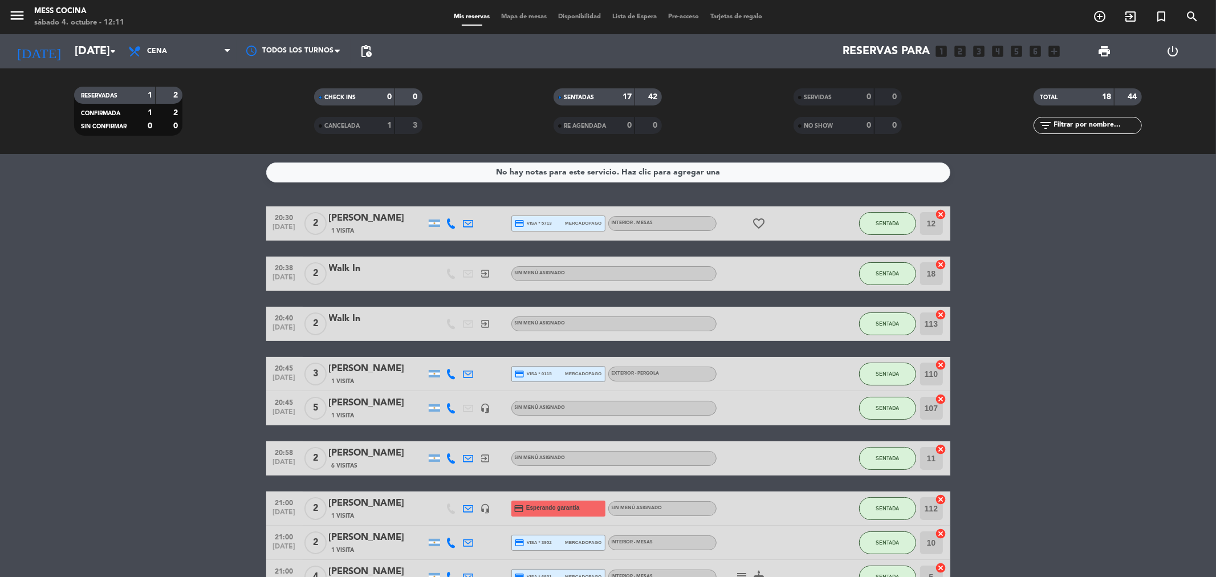
type input "[DATE]"
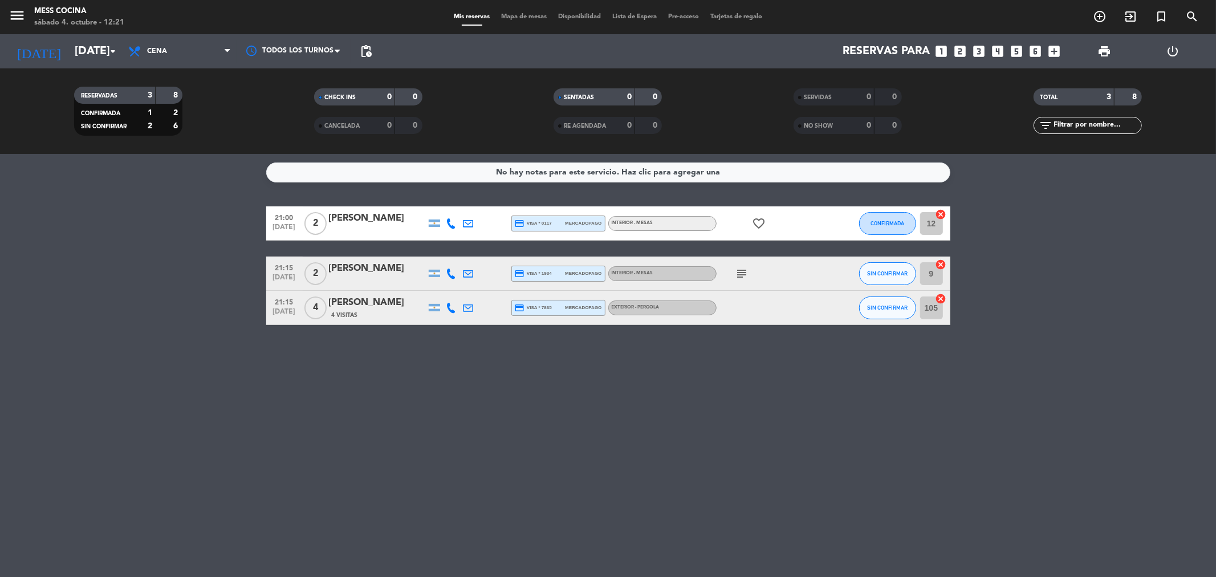
drag, startPoint x: 38, startPoint y: 249, endPoint x: 742, endPoint y: 427, distance: 725.6
click at [742, 427] on div "No hay notas para este servicio. Haz clic para agregar una 21:00 [DATE] 2 [PERS…" at bounding box center [608, 365] width 1216 height 423
drag, startPoint x: 742, startPoint y: 427, endPoint x: 27, endPoint y: 180, distance: 757.0
click at [27, 180] on div "No hay notas para este servicio. Haz clic para agregar una 21:00 [DATE] 2 [PERS…" at bounding box center [608, 365] width 1216 height 423
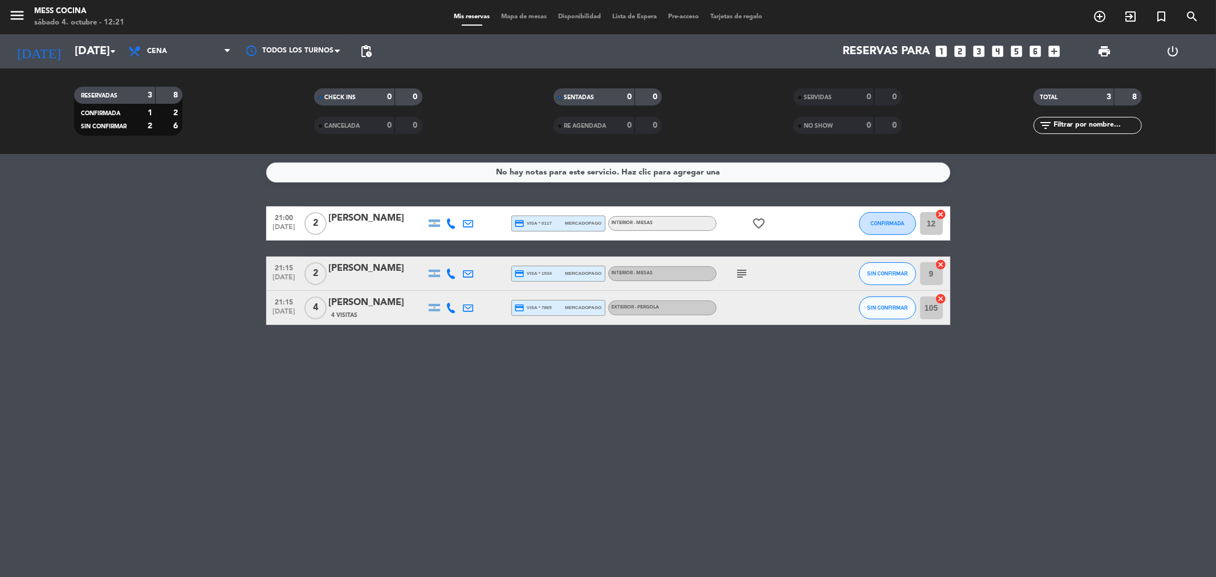
click at [18, 218] on bookings-row "21:00 [DATE] 2 [PERSON_NAME] credit_card visa * 0117 mercadopago INTERIOR - MES…" at bounding box center [608, 265] width 1216 height 119
drag, startPoint x: 18, startPoint y: 218, endPoint x: 674, endPoint y: 381, distance: 676.1
click at [674, 381] on div "No hay notas para este servicio. Haz clic para agregar una 21:00 [DATE] 2 [PERS…" at bounding box center [608, 365] width 1216 height 423
drag, startPoint x: 674, startPoint y: 381, endPoint x: 117, endPoint y: 218, distance: 580.5
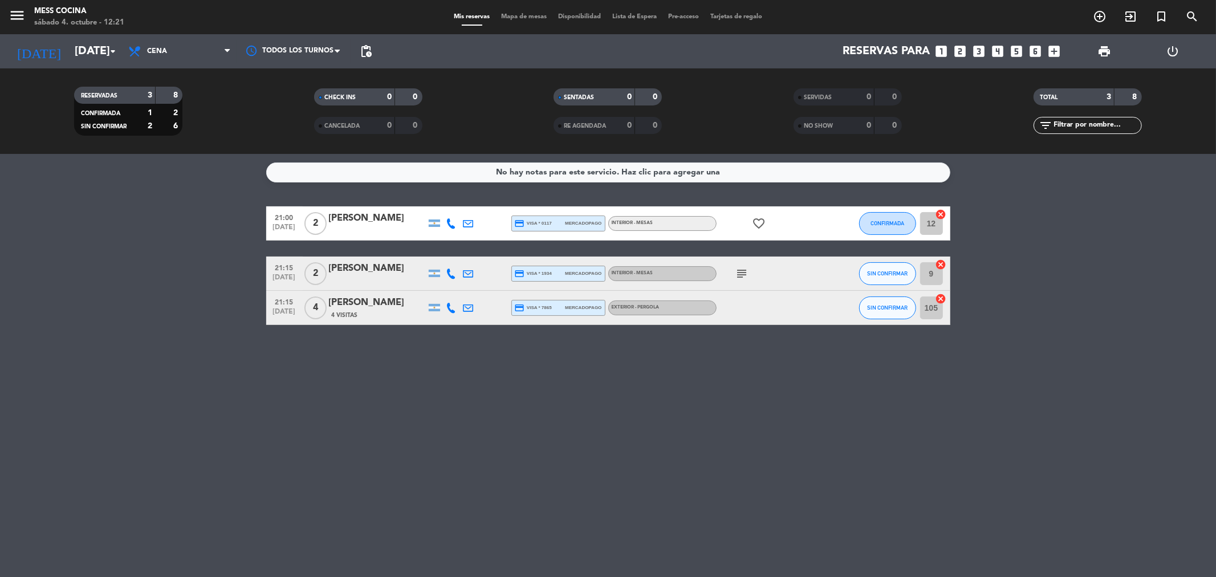
click at [117, 218] on div "No hay notas para este servicio. Haz clic para agregar una 21:00 [DATE] 2 [PERS…" at bounding box center [608, 365] width 1216 height 423
click at [117, 218] on bookings-row "21:00 [DATE] 2 [PERSON_NAME] credit_card visa * 0117 mercadopago INTERIOR - MES…" at bounding box center [608, 265] width 1216 height 119
drag, startPoint x: 117, startPoint y: 218, endPoint x: 540, endPoint y: 369, distance: 449.4
click at [540, 369] on div "No hay notas para este servicio. Haz clic para agregar una 21:00 [DATE] 2 [PERS…" at bounding box center [608, 365] width 1216 height 423
click at [802, 369] on div "No hay notas para este servicio. Haz clic para agregar una 21:00 [DATE] 2 [PERS…" at bounding box center [608, 365] width 1216 height 423
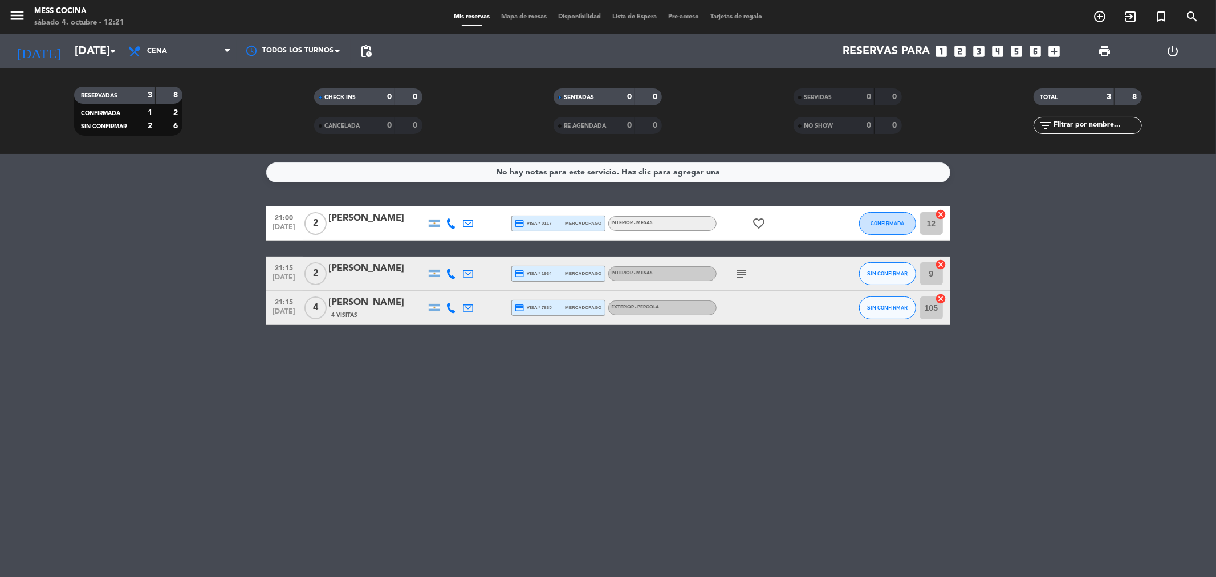
drag, startPoint x: 112, startPoint y: 282, endPoint x: 482, endPoint y: 415, distance: 392.5
click at [482, 415] on div "No hay notas para este servicio. Haz clic para agregar una 21:00 [DATE] 2 [PERS…" at bounding box center [608, 365] width 1216 height 423
click at [88, 368] on div "No hay notas para este servicio. Haz clic para agregar una 21:00 [DATE] 2 [PERS…" at bounding box center [608, 365] width 1216 height 423
drag, startPoint x: 236, startPoint y: 251, endPoint x: 807, endPoint y: 430, distance: 598.2
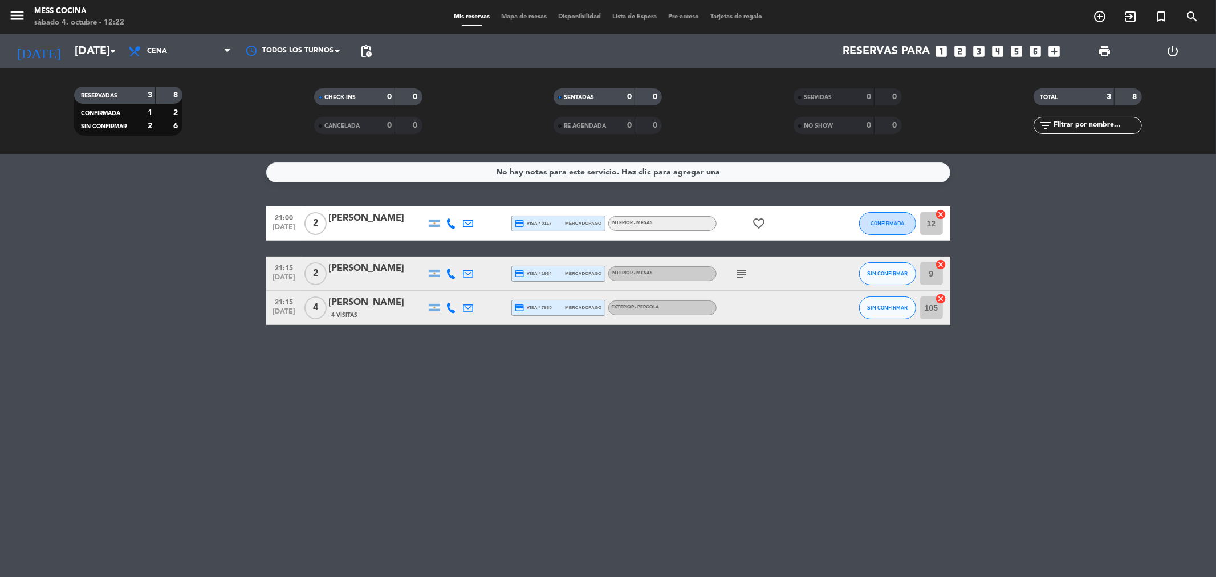
click at [807, 430] on div "No hay notas para este servicio. Haz clic para agregar una 21:00 [DATE] 2 [PERS…" at bounding box center [608, 365] width 1216 height 423
drag, startPoint x: 807, startPoint y: 430, endPoint x: 99, endPoint y: 232, distance: 734.9
click at [99, 232] on div "No hay notas para este servicio. Haz clic para agregar una 21:00 [DATE] 2 [PERS…" at bounding box center [608, 365] width 1216 height 423
click at [99, 232] on bookings-row "21:00 [DATE] 2 [PERSON_NAME] credit_card visa * 0117 mercadopago INTERIOR - MES…" at bounding box center [608, 265] width 1216 height 119
drag, startPoint x: 99, startPoint y: 232, endPoint x: 503, endPoint y: 401, distance: 438.1
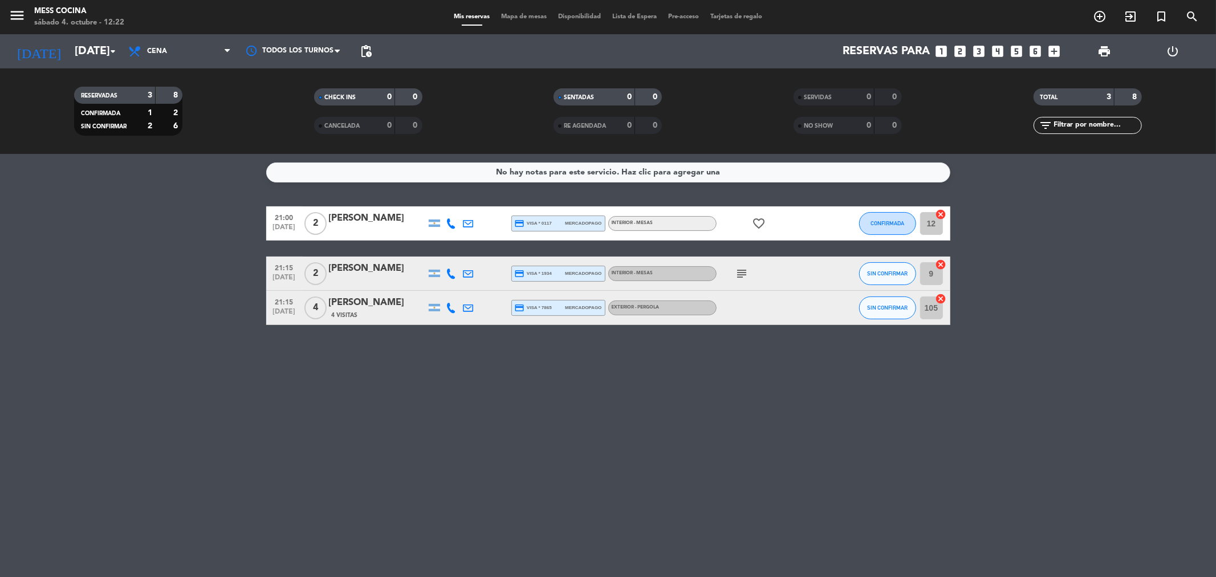
click at [503, 401] on div "No hay notas para este servicio. Haz clic para agregar una 21:00 [DATE] 2 [PERS…" at bounding box center [608, 365] width 1216 height 423
drag, startPoint x: 503, startPoint y: 401, endPoint x: 0, endPoint y: 205, distance: 540.1
click at [0, 205] on div "No hay notas para este servicio. Haz clic para agregar una 21:00 [DATE] 2 [PERS…" at bounding box center [608, 365] width 1216 height 423
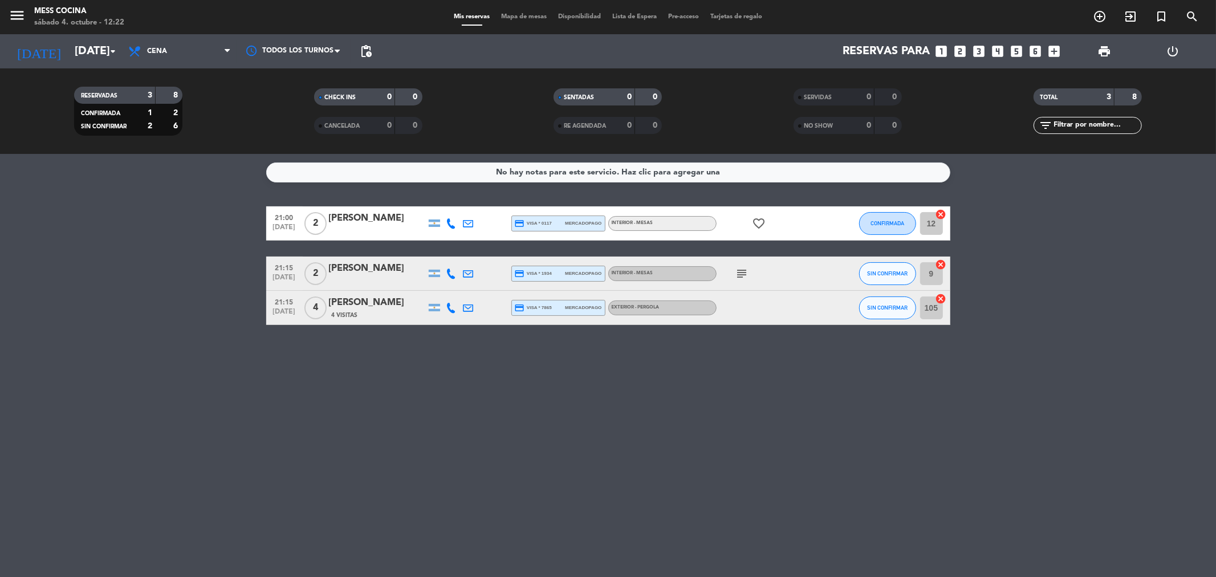
drag, startPoint x: 0, startPoint y: 205, endPoint x: 435, endPoint y: 390, distance: 472.7
click at [435, 390] on div "No hay notas para este servicio. Haz clic para agregar una 21:00 [DATE] 2 [PERS…" at bounding box center [608, 365] width 1216 height 423
drag, startPoint x: 435, startPoint y: 390, endPoint x: 161, endPoint y: 257, distance: 304.2
click at [161, 257] on div "No hay notas para este servicio. Haz clic para agregar una 21:00 [DATE] 2 [PERS…" at bounding box center [608, 365] width 1216 height 423
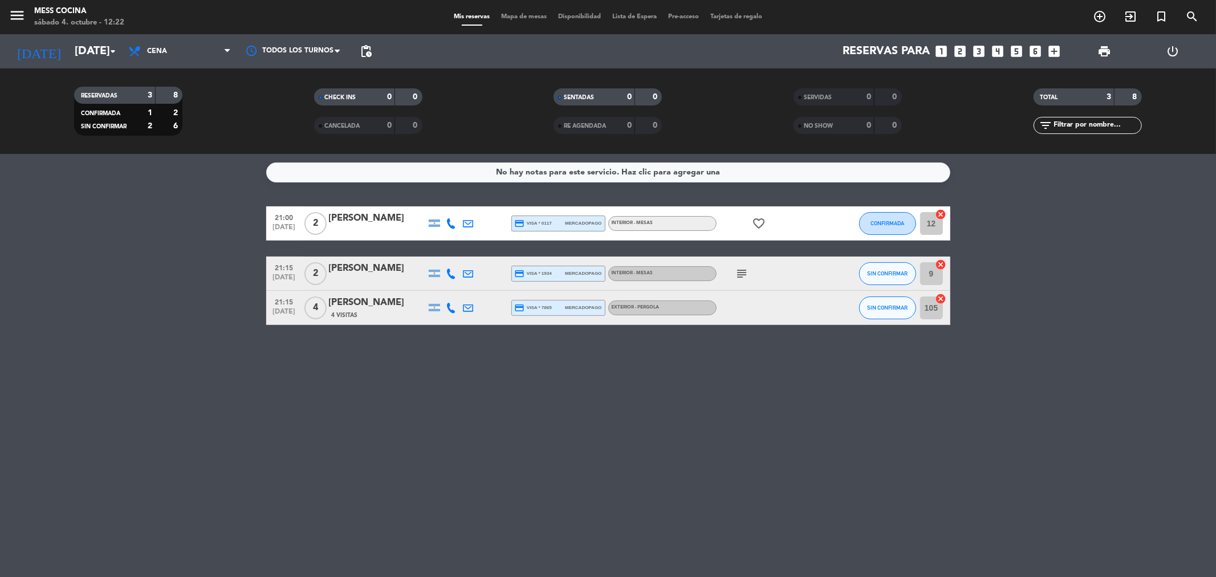
click at [161, 257] on bookings-row "21:00 [DATE] 2 [PERSON_NAME] credit_card visa * 0117 mercadopago INTERIOR - MES…" at bounding box center [608, 265] width 1216 height 119
drag, startPoint x: 161, startPoint y: 257, endPoint x: 476, endPoint y: 378, distance: 336.6
click at [476, 378] on div "No hay notas para este servicio. Haz clic para agregar una 21:00 [DATE] 2 [PERS…" at bounding box center [608, 365] width 1216 height 423
drag, startPoint x: 476, startPoint y: 378, endPoint x: 140, endPoint y: 264, distance: 354.1
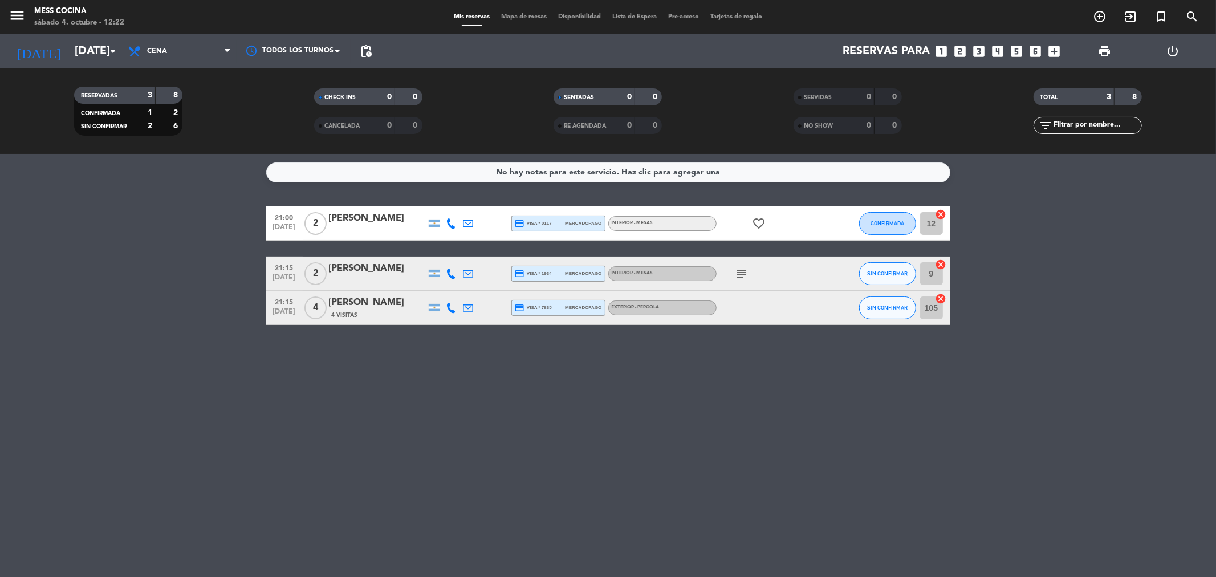
click at [140, 264] on div "No hay notas para este servicio. Haz clic para agregar una 21:00 [DATE] 2 [PERS…" at bounding box center [608, 365] width 1216 height 423
click at [140, 264] on bookings-row "21:00 [DATE] 2 [PERSON_NAME] credit_card visa * 0117 mercadopago INTERIOR - MES…" at bounding box center [608, 265] width 1216 height 119
drag, startPoint x: 440, startPoint y: 390, endPoint x: 527, endPoint y: 441, distance: 100.4
click at [525, 440] on div "No hay notas para este servicio. Haz clic para agregar una 21:00 [DATE] 2 [PERS…" at bounding box center [608, 365] width 1216 height 423
click at [527, 441] on div "No hay notas para este servicio. Haz clic para agregar una 21:00 [DATE] 2 [PERS…" at bounding box center [608, 365] width 1216 height 423
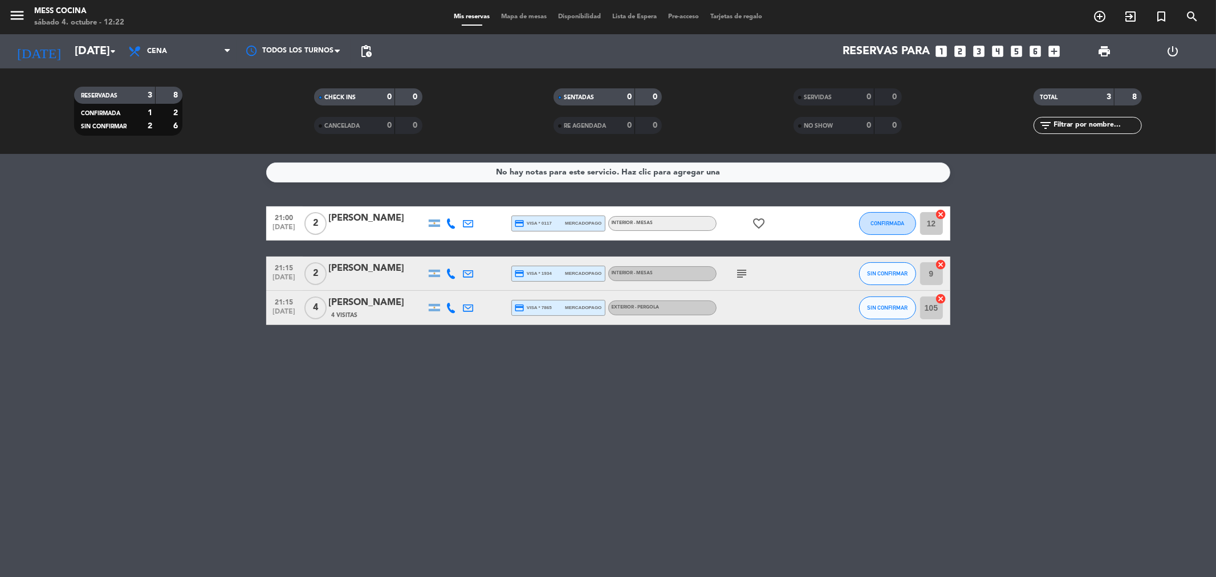
drag, startPoint x: 250, startPoint y: 320, endPoint x: 60, endPoint y: 230, distance: 209.6
click at [60, 230] on div "No hay notas para este servicio. Haz clic para agregar una 21:00 [DATE] 2 [PERS…" at bounding box center [608, 365] width 1216 height 423
click at [60, 230] on bookings-row "21:00 [DATE] 2 [PERSON_NAME] credit_card visa * 0117 mercadopago INTERIOR - MES…" at bounding box center [608, 265] width 1216 height 119
drag, startPoint x: 60, startPoint y: 230, endPoint x: 402, endPoint y: 350, distance: 361.7
click at [402, 350] on div "No hay notas para este servicio. Haz clic para agregar una 21:00 [DATE] 2 [PERS…" at bounding box center [608, 365] width 1216 height 423
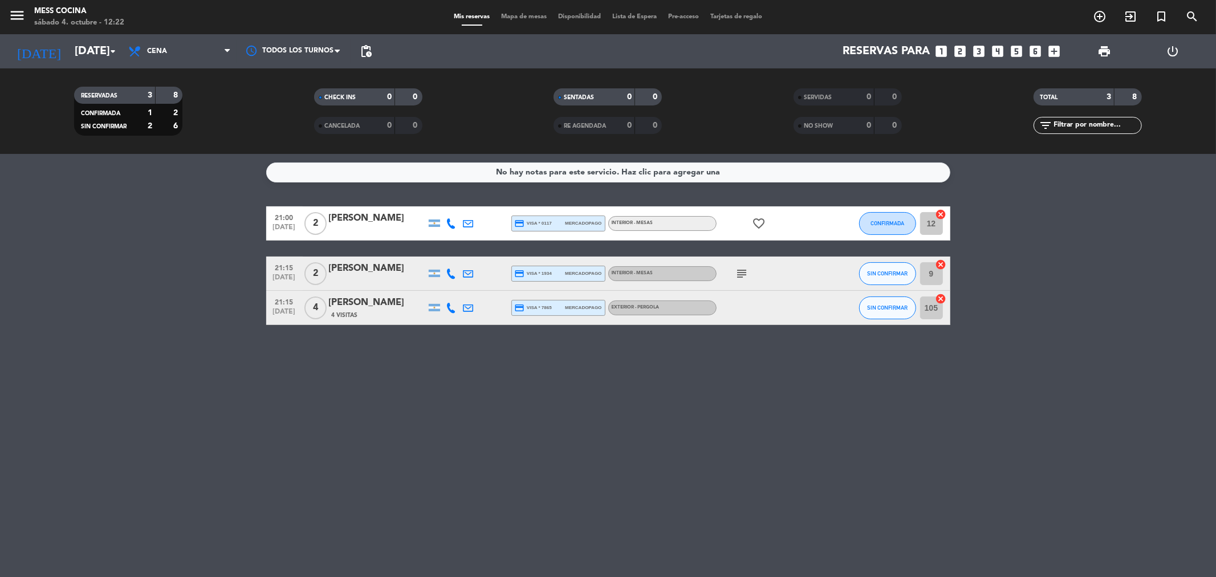
click at [403, 352] on div "No hay notas para este servicio. Haz clic para agregar una 21:00 [DATE] 2 [PERS…" at bounding box center [608, 365] width 1216 height 423
drag, startPoint x: 408, startPoint y: 365, endPoint x: 115, endPoint y: 274, distance: 306.9
click at [115, 274] on div "No hay notas para este servicio. Haz clic para agregar una 21:00 [DATE] 2 [PERS…" at bounding box center [608, 365] width 1216 height 423
click at [115, 274] on bookings-row "21:00 [DATE] 2 [PERSON_NAME] credit_card visa * 0117 mercadopago INTERIOR - MES…" at bounding box center [608, 265] width 1216 height 119
drag, startPoint x: 115, startPoint y: 274, endPoint x: 548, endPoint y: 449, distance: 466.8
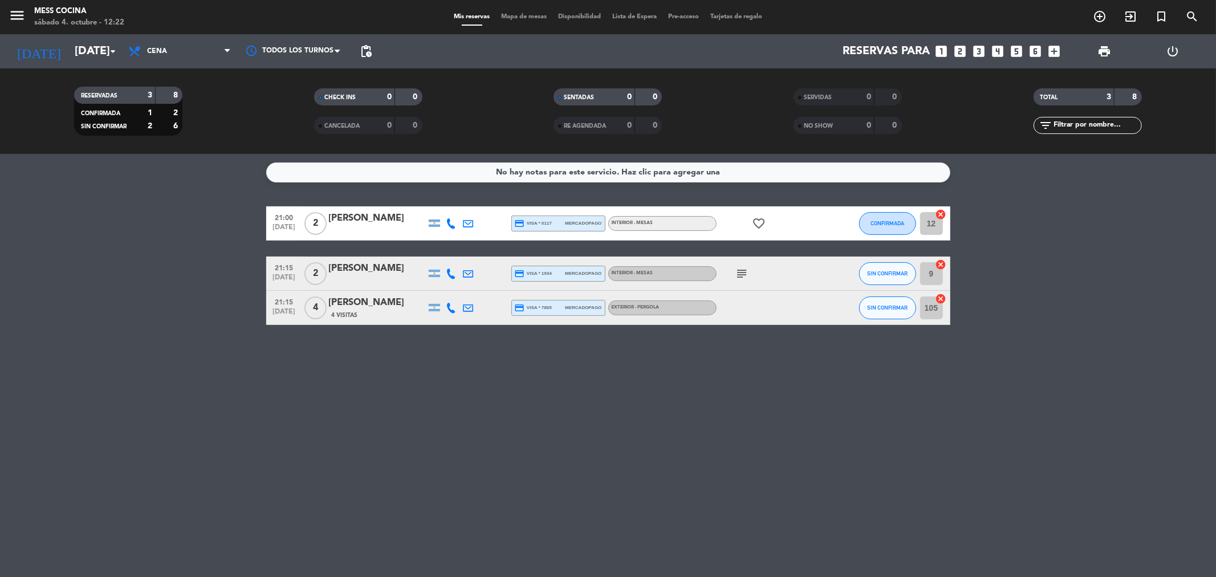
click at [548, 449] on div "No hay notas para este servicio. Haz clic para agregar una 21:00 [DATE] 2 [PERS…" at bounding box center [608, 365] width 1216 height 423
click at [549, 449] on div "No hay notas para este servicio. Haz clic para agregar una 21:00 [DATE] 2 [PERS…" at bounding box center [608, 365] width 1216 height 423
drag, startPoint x: 551, startPoint y: 449, endPoint x: 187, endPoint y: 241, distance: 419.6
click at [187, 241] on div "No hay notas para este servicio. Haz clic para agregar una 21:00 [DATE] 2 [PERS…" at bounding box center [608, 365] width 1216 height 423
drag, startPoint x: 187, startPoint y: 241, endPoint x: 480, endPoint y: 407, distance: 337.1
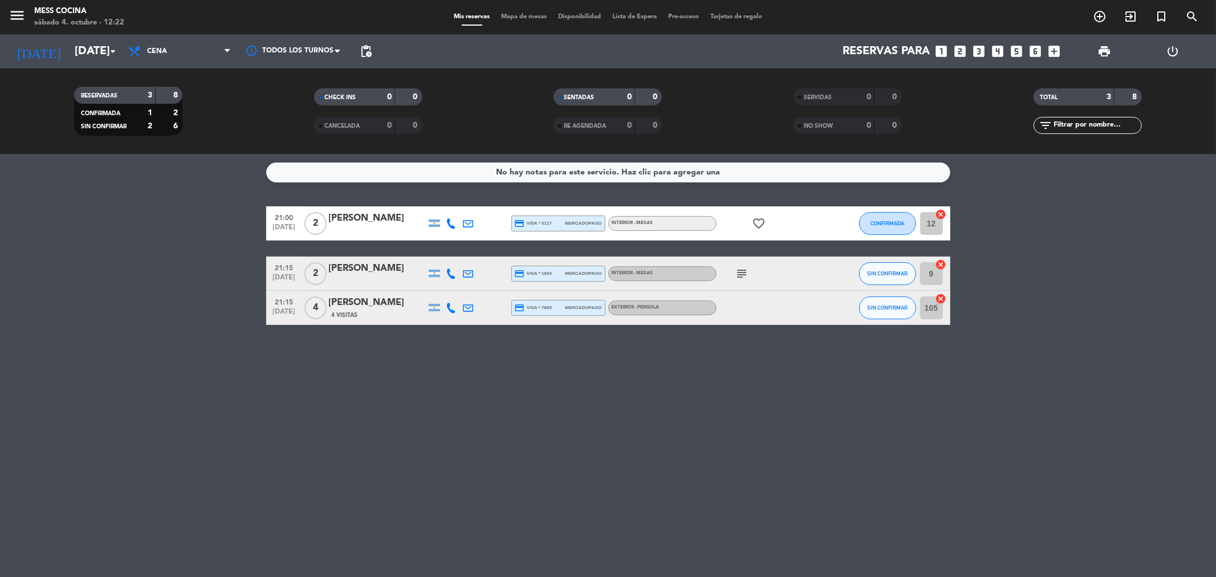
click at [480, 407] on div "No hay notas para este servicio. Haz clic para agregar una 21:00 [DATE] 2 [PERS…" at bounding box center [608, 365] width 1216 height 423
drag, startPoint x: 480, startPoint y: 407, endPoint x: 505, endPoint y: 453, distance: 51.8
click at [505, 453] on div "No hay notas para este servicio. Haz clic para agregar una 21:00 [DATE] 2 [PERS…" at bounding box center [608, 365] width 1216 height 423
drag, startPoint x: 505, startPoint y: 453, endPoint x: 111, endPoint y: 242, distance: 446.7
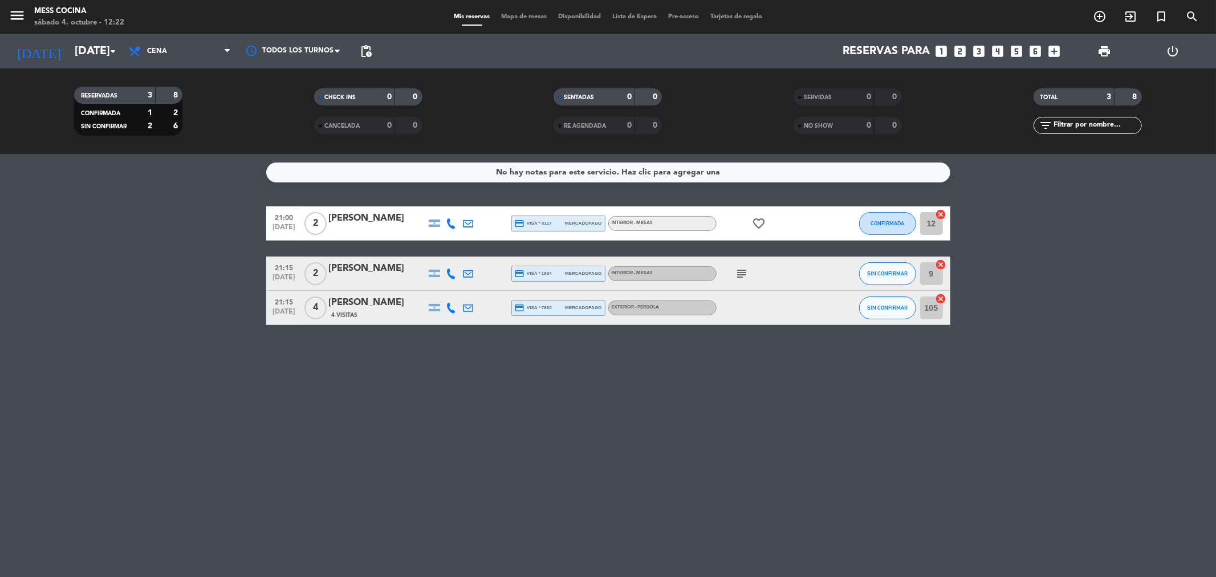
click at [111, 242] on div "No hay notas para este servicio. Haz clic para agregar una 21:00 [DATE] 2 [PERS…" at bounding box center [608, 365] width 1216 height 423
click at [111, 242] on bookings-row "21:00 [DATE] 2 [PERSON_NAME] credit_card visa * 0117 mercadopago INTERIOR - MES…" at bounding box center [608, 265] width 1216 height 119
drag, startPoint x: 111, startPoint y: 242, endPoint x: 445, endPoint y: 362, distance: 354.7
click at [445, 362] on div "No hay notas para este servicio. Haz clic para agregar una 21:00 [DATE] 2 [PERS…" at bounding box center [608, 365] width 1216 height 423
drag, startPoint x: 445, startPoint y: 362, endPoint x: 682, endPoint y: 468, distance: 260.1
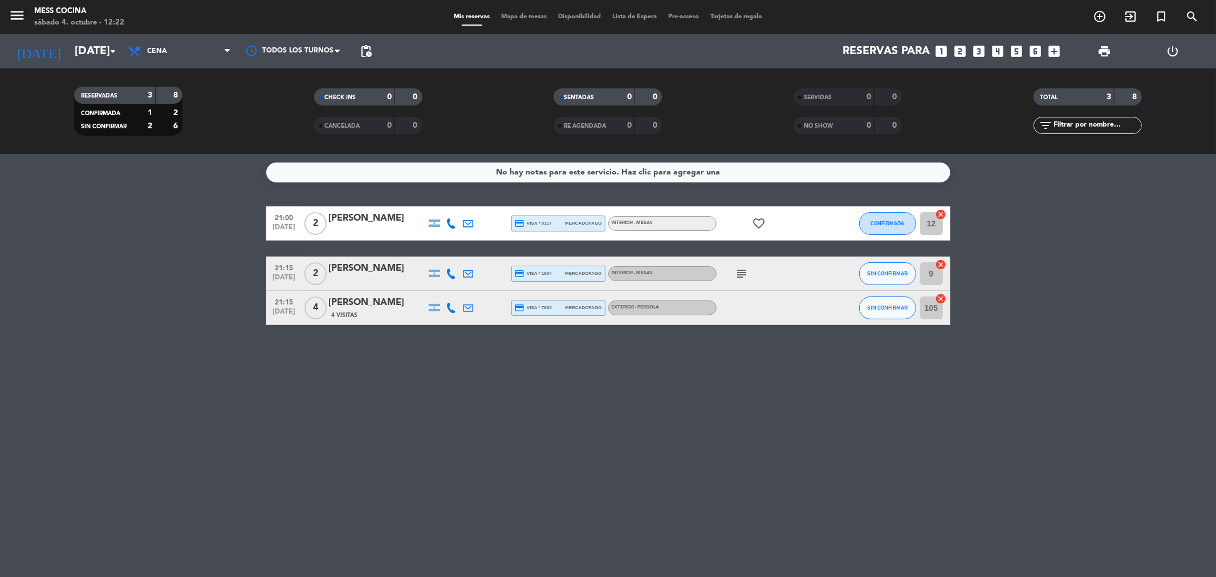
click at [445, 362] on div "No hay notas para este servicio. Haz clic para agregar una 21:00 [DATE] 2 [PERS…" at bounding box center [608, 365] width 1216 height 423
drag, startPoint x: 82, startPoint y: 267, endPoint x: 70, endPoint y: 229, distance: 39.5
click at [82, 267] on bookings-row "21:00 [DATE] 2 [PERSON_NAME] credit_card visa * 0117 mercadopago INTERIOR - MES…" at bounding box center [608, 265] width 1216 height 119
drag, startPoint x: 260, startPoint y: 236, endPoint x: 718, endPoint y: 420, distance: 494.0
click at [718, 420] on div "No hay notas para este servicio. Haz clic para agregar una 21:00 [DATE] 2 [PERS…" at bounding box center [608, 365] width 1216 height 423
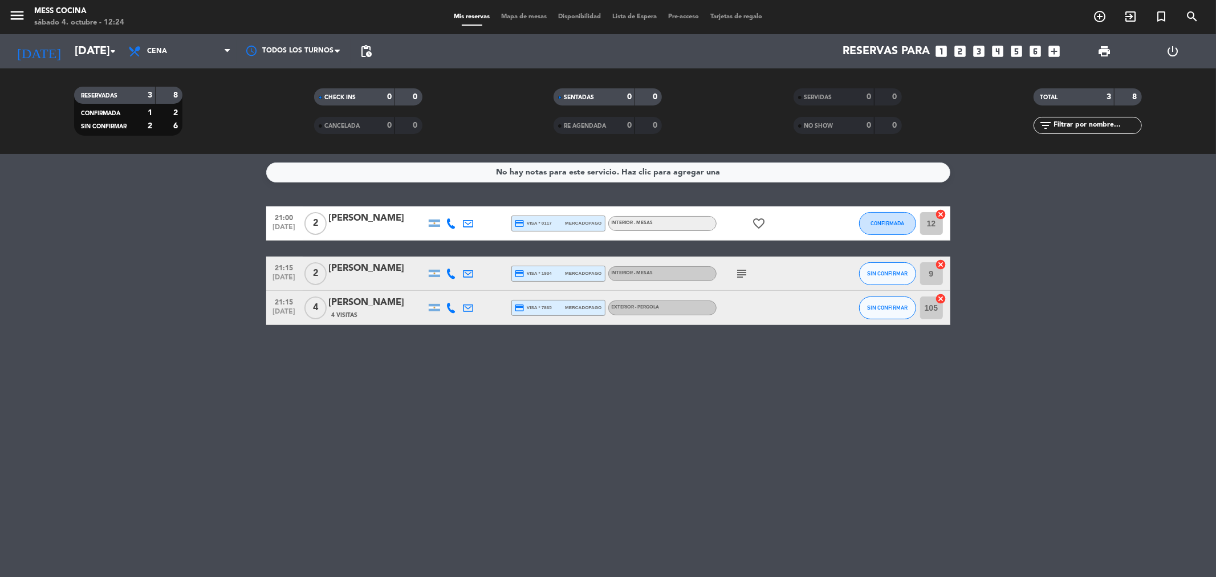
click at [718, 420] on div "No hay notas para este servicio. Haz clic para agregar una 21:00 [DATE] 2 [PERS…" at bounding box center [608, 365] width 1216 height 423
drag, startPoint x: 55, startPoint y: 202, endPoint x: 543, endPoint y: 426, distance: 537.1
click at [543, 426] on div "No hay notas para este servicio. Haz clic para agregar una 21:00 [DATE] 2 [PERS…" at bounding box center [608, 365] width 1216 height 423
drag, startPoint x: 543, startPoint y: 426, endPoint x: 254, endPoint y: 160, distance: 392.6
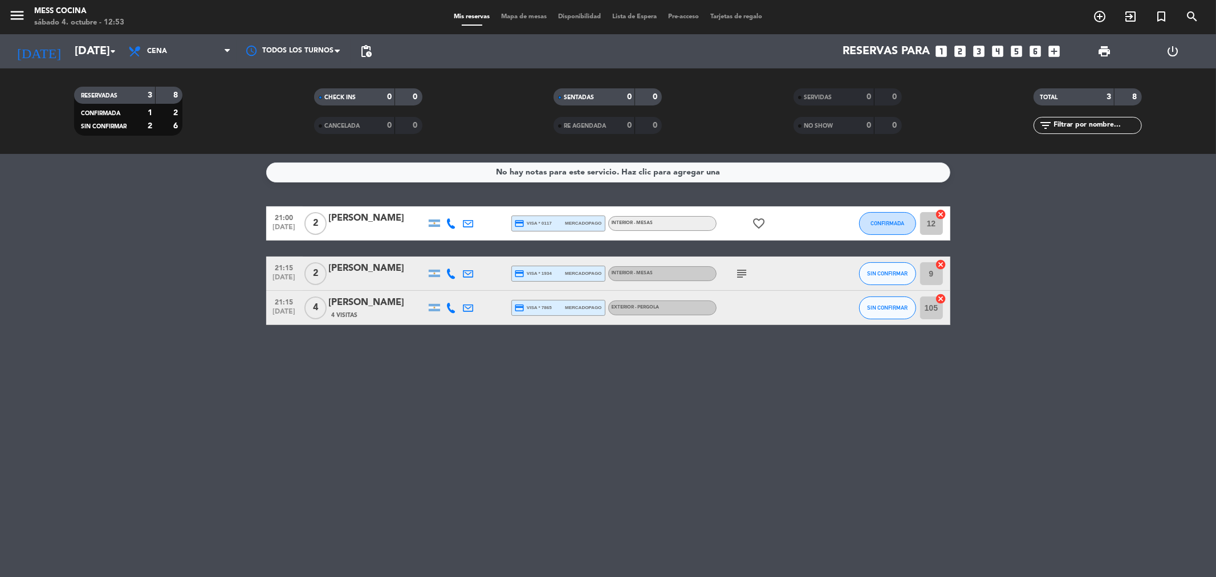
click at [254, 160] on div "No hay notas para este servicio. Haz clic para agregar una 21:00 [DATE] 2 [PERS…" at bounding box center [608, 365] width 1216 height 423
drag, startPoint x: 254, startPoint y: 160, endPoint x: 705, endPoint y: 397, distance: 509.4
click at [705, 397] on div "No hay notas para este servicio. Haz clic para agregar una 21:00 [DATE] 2 [PERS…" at bounding box center [608, 365] width 1216 height 423
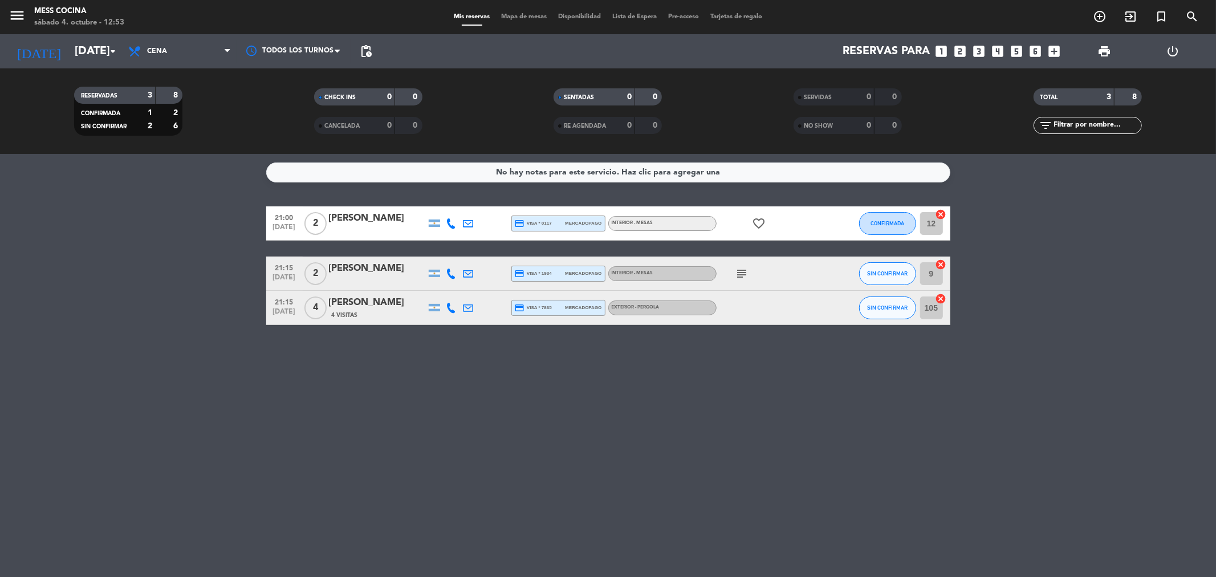
drag, startPoint x: 705, startPoint y: 397, endPoint x: 166, endPoint y: 208, distance: 570.8
click at [166, 208] on div "No hay notas para este servicio. Haz clic para agregar una 21:00 [DATE] 2 [PERS…" at bounding box center [608, 365] width 1216 height 423
click at [166, 208] on bookings-row "21:00 [DATE] 2 [PERSON_NAME] credit_card visa * 0117 mercadopago INTERIOR - MES…" at bounding box center [608, 265] width 1216 height 119
drag, startPoint x: 174, startPoint y: 205, endPoint x: 610, endPoint y: 364, distance: 464.1
click at [610, 364] on div "No hay notas para este servicio. Haz clic para agregar una 21:00 [DATE] 2 [PERS…" at bounding box center [608, 365] width 1216 height 423
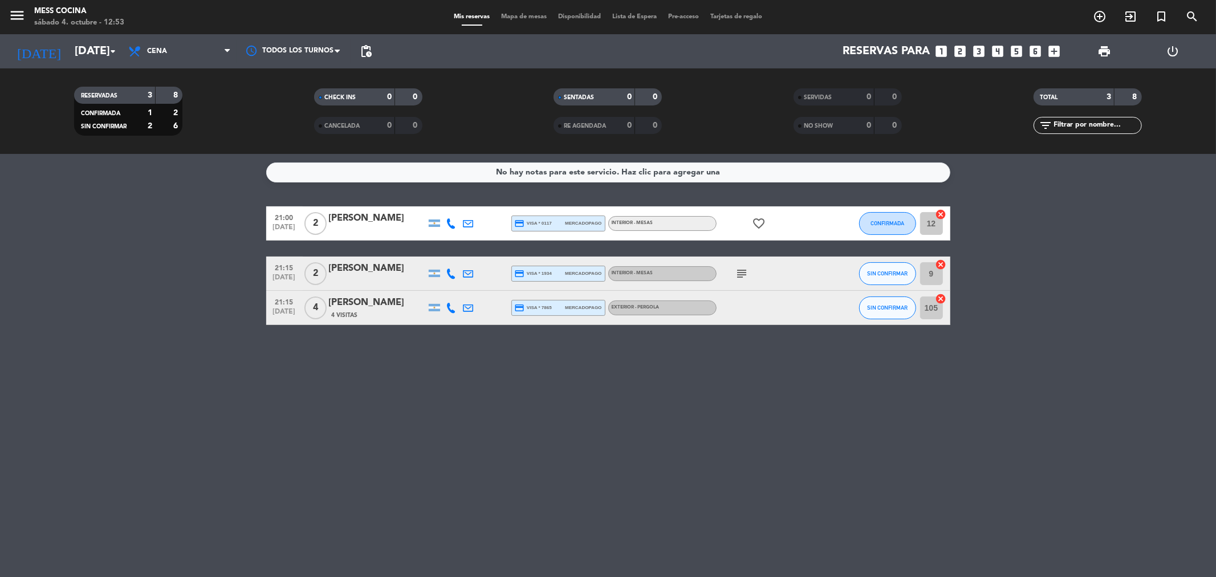
click at [611, 364] on div "No hay notas para este servicio. Haz clic para agregar una 21:00 [DATE] 2 [PERS…" at bounding box center [608, 365] width 1216 height 423
drag, startPoint x: 611, startPoint y: 364, endPoint x: 197, endPoint y: 234, distance: 433.2
click at [197, 234] on div "No hay notas para este servicio. Haz clic para agregar una 21:00 [DATE] 2 [PERS…" at bounding box center [608, 365] width 1216 height 423
drag, startPoint x: 173, startPoint y: 269, endPoint x: 550, endPoint y: 400, distance: 399.1
click at [550, 400] on div "No hay notas para este servicio. Haz clic para agregar una 21:00 [DATE] 2 [PERS…" at bounding box center [608, 365] width 1216 height 423
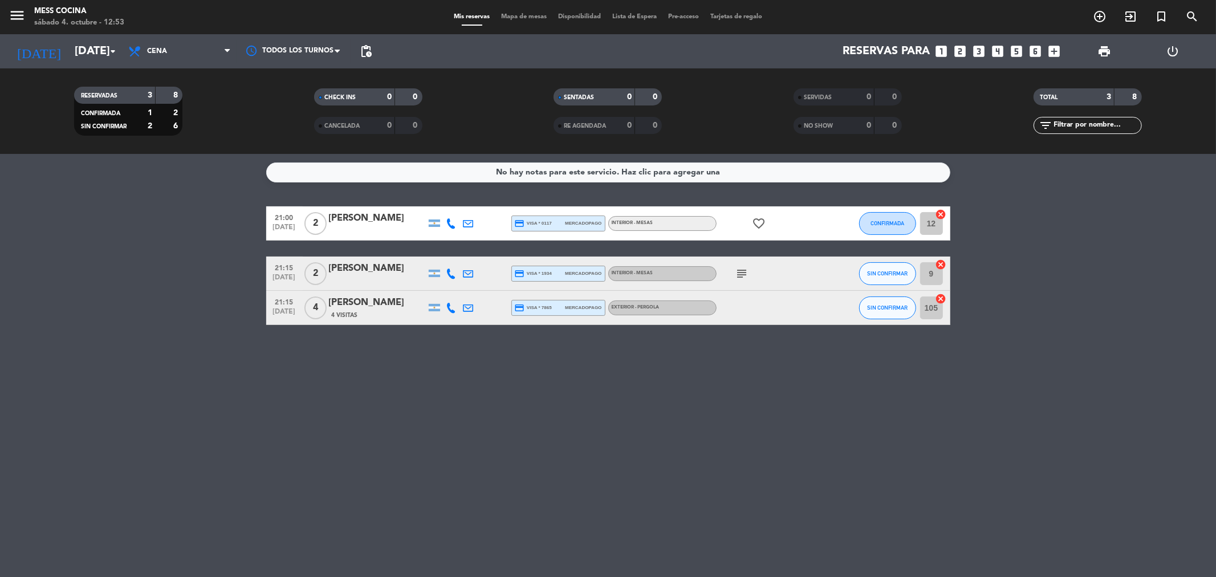
click at [550, 400] on div "No hay notas para este servicio. Haz clic para agregar una 21:00 [DATE] 2 [PERS…" at bounding box center [608, 365] width 1216 height 423
drag, startPoint x: 549, startPoint y: 398, endPoint x: 271, endPoint y: 259, distance: 310.6
click at [271, 259] on div "No hay notas para este servicio. Haz clic para agregar una 21:00 [DATE] 2 [PERS…" at bounding box center [608, 365] width 1216 height 423
click at [163, 240] on bookings-row "21:00 [DATE] 2 [PERSON_NAME] credit_card visa * 0117 mercadopago INTERIOR - MES…" at bounding box center [608, 265] width 1216 height 119
drag, startPoint x: 258, startPoint y: 563, endPoint x: 198, endPoint y: 217, distance: 351.8
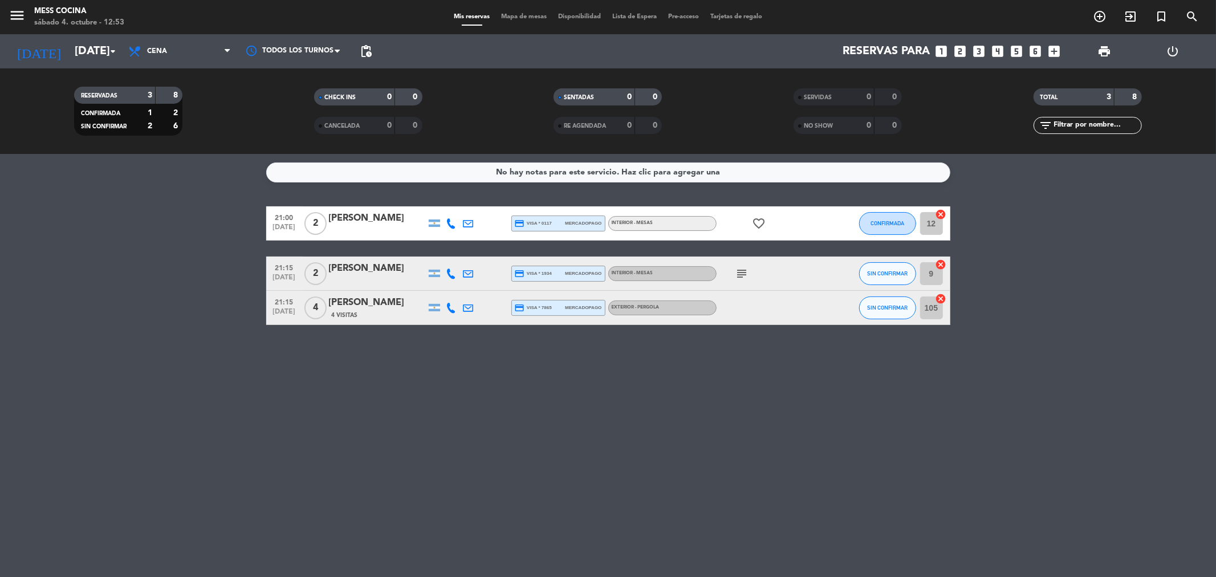
click at [267, 201] on div "No hay notas para este servicio. Haz clic para agregar una 21:00 [DATE] 2 [PERS…" at bounding box center [608, 365] width 1216 height 423
click at [83, 197] on div "No hay notas para este servicio. Haz clic para agregar una 21:00 [DATE] 2 [PERS…" at bounding box center [608, 365] width 1216 height 423
drag, startPoint x: 215, startPoint y: 258, endPoint x: 594, endPoint y: 407, distance: 407.3
click at [594, 407] on div "No hay notas para este servicio. Haz clic para agregar una 21:00 [DATE] 2 [PERS…" at bounding box center [608, 365] width 1216 height 423
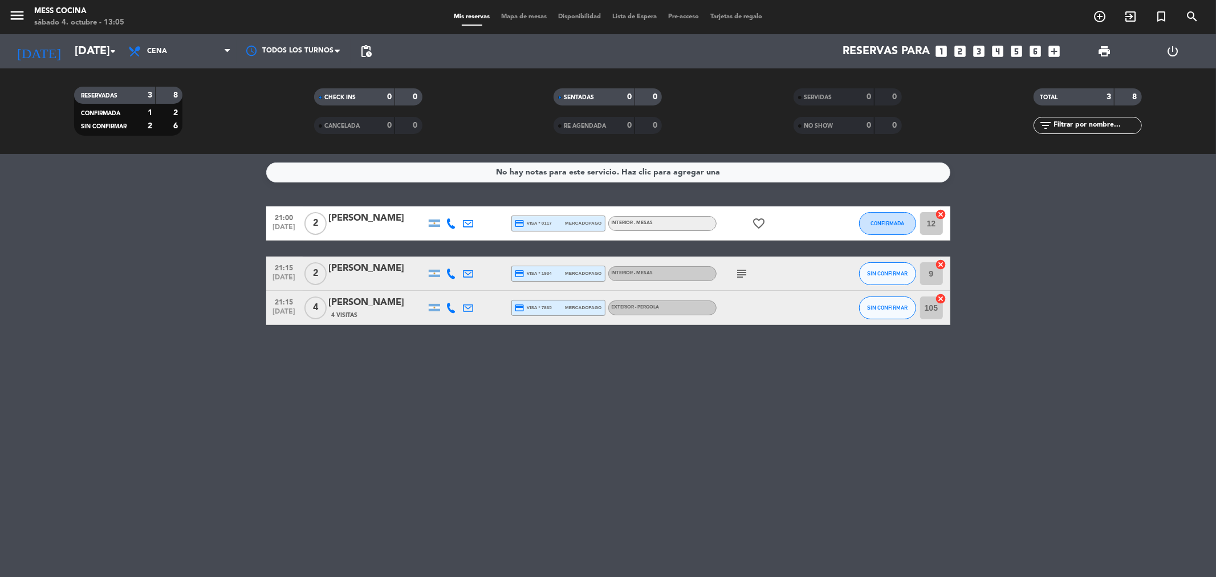
click at [594, 407] on div "No hay notas para este servicio. Haz clic para agregar una 21:00 [DATE] 2 [PERS…" at bounding box center [608, 365] width 1216 height 423
click at [67, 154] on div "No hay notas para este servicio. Haz clic para agregar una 21:00 [DATE] 2 [PERS…" at bounding box center [608, 365] width 1216 height 423
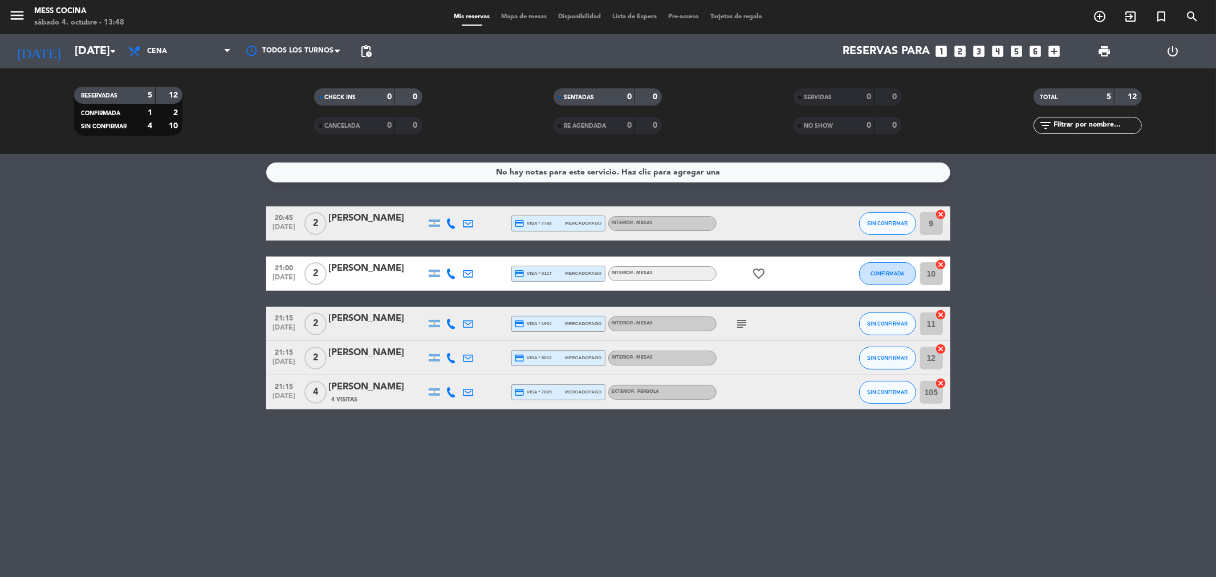
click at [206, 239] on bookings-row "20:45 [DATE] 2 [PERSON_NAME] credit_card visa * 7788 mercadopago INTERIOR - MES…" at bounding box center [608, 307] width 1216 height 203
click at [320, 395] on span "4" at bounding box center [315, 392] width 22 height 23
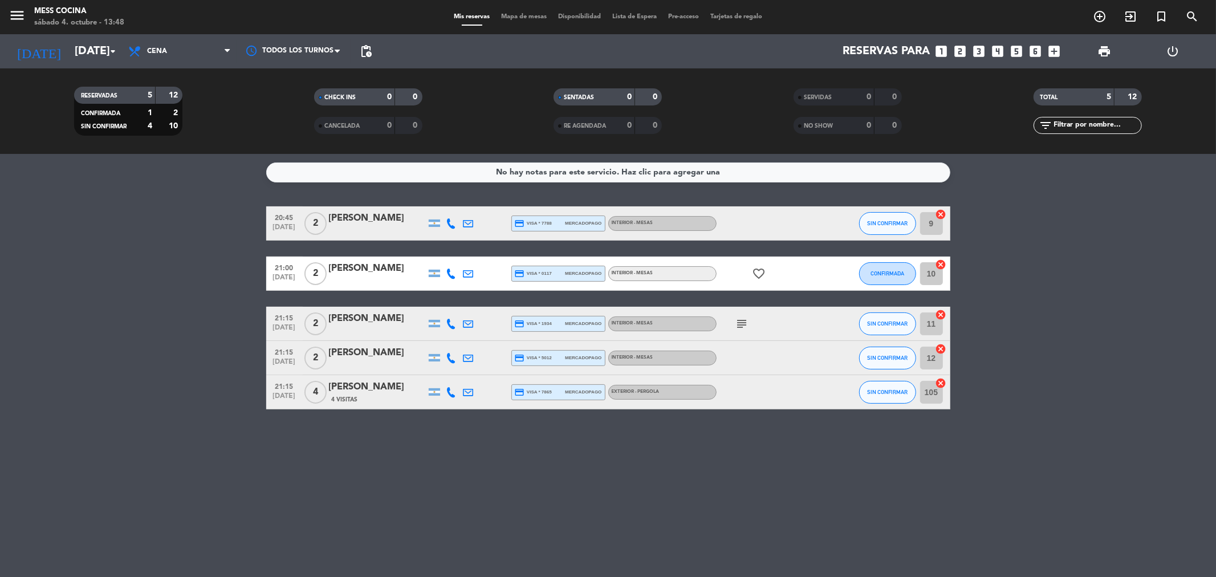
click at [318, 356] on span "2" at bounding box center [315, 358] width 22 height 23
click at [318, 280] on span "2" at bounding box center [315, 273] width 22 height 23
click at [311, 333] on span "2" at bounding box center [315, 323] width 22 height 23
click at [309, 282] on span "2" at bounding box center [315, 273] width 22 height 23
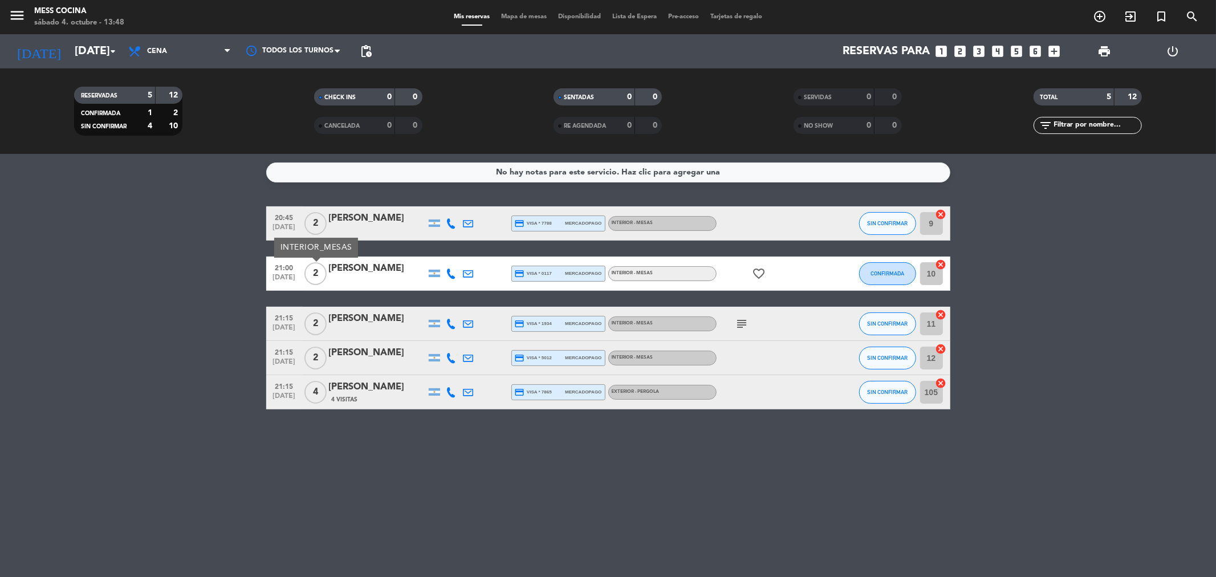
click at [308, 270] on span "2" at bounding box center [315, 273] width 22 height 23
click at [323, 309] on div "2" at bounding box center [316, 324] width 26 height 34
click at [339, 324] on div "[PERSON_NAME]" at bounding box center [377, 318] width 97 height 15
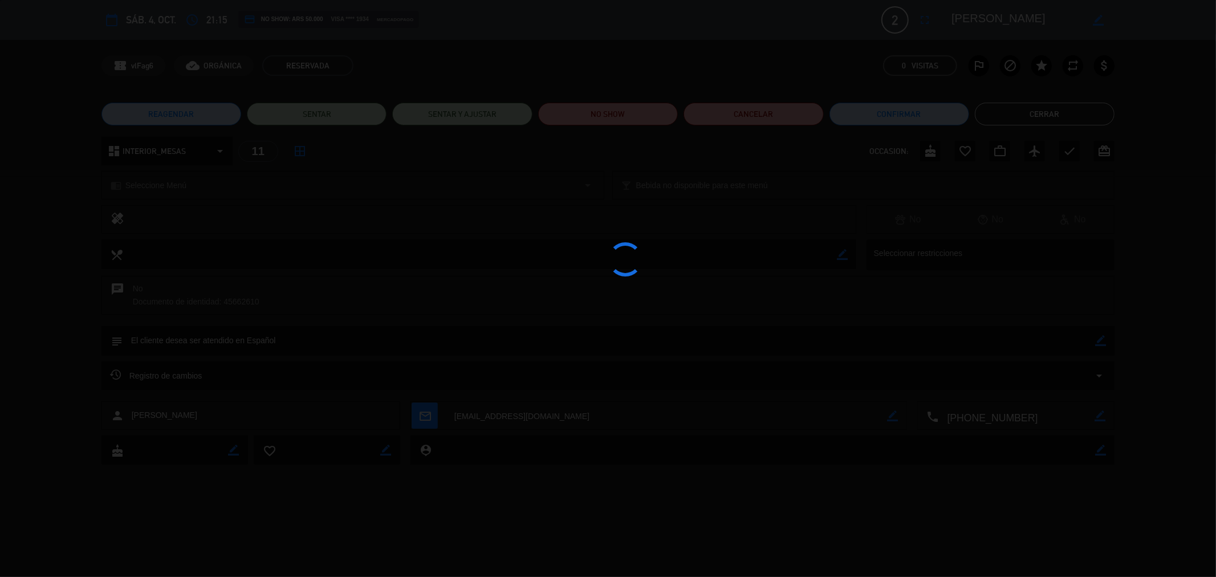
click at [331, 314] on div at bounding box center [608, 288] width 1216 height 577
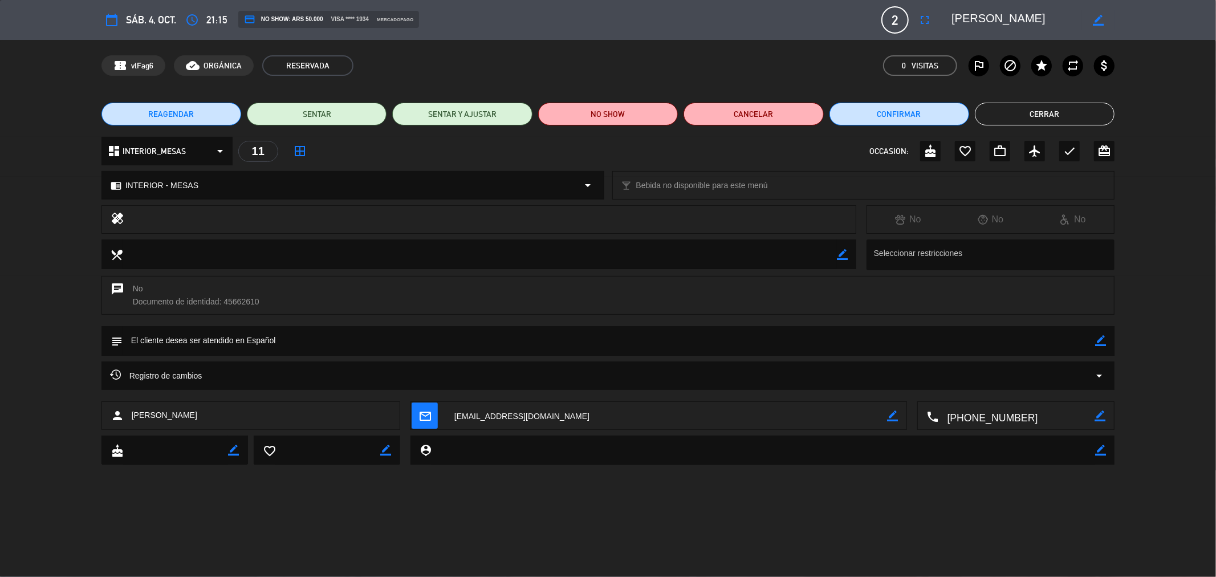
type input "[EMAIL_ADDRESS][DOMAIN_NAME]"
click at [144, 16] on span "sáb. 4, oct." at bounding box center [151, 20] width 50 height 17
